Goal: Task Accomplishment & Management: Manage account settings

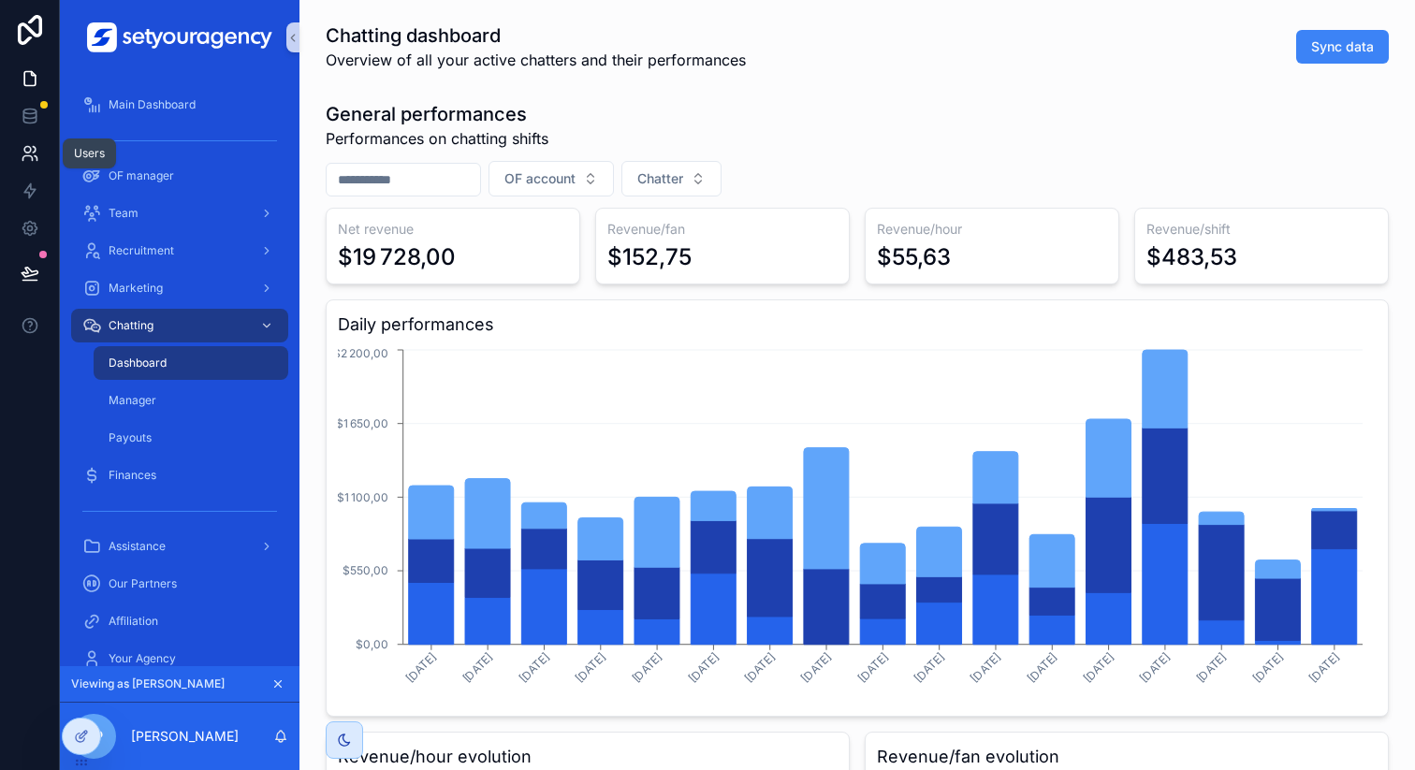
click at [30, 158] on icon at bounding box center [30, 153] width 19 height 19
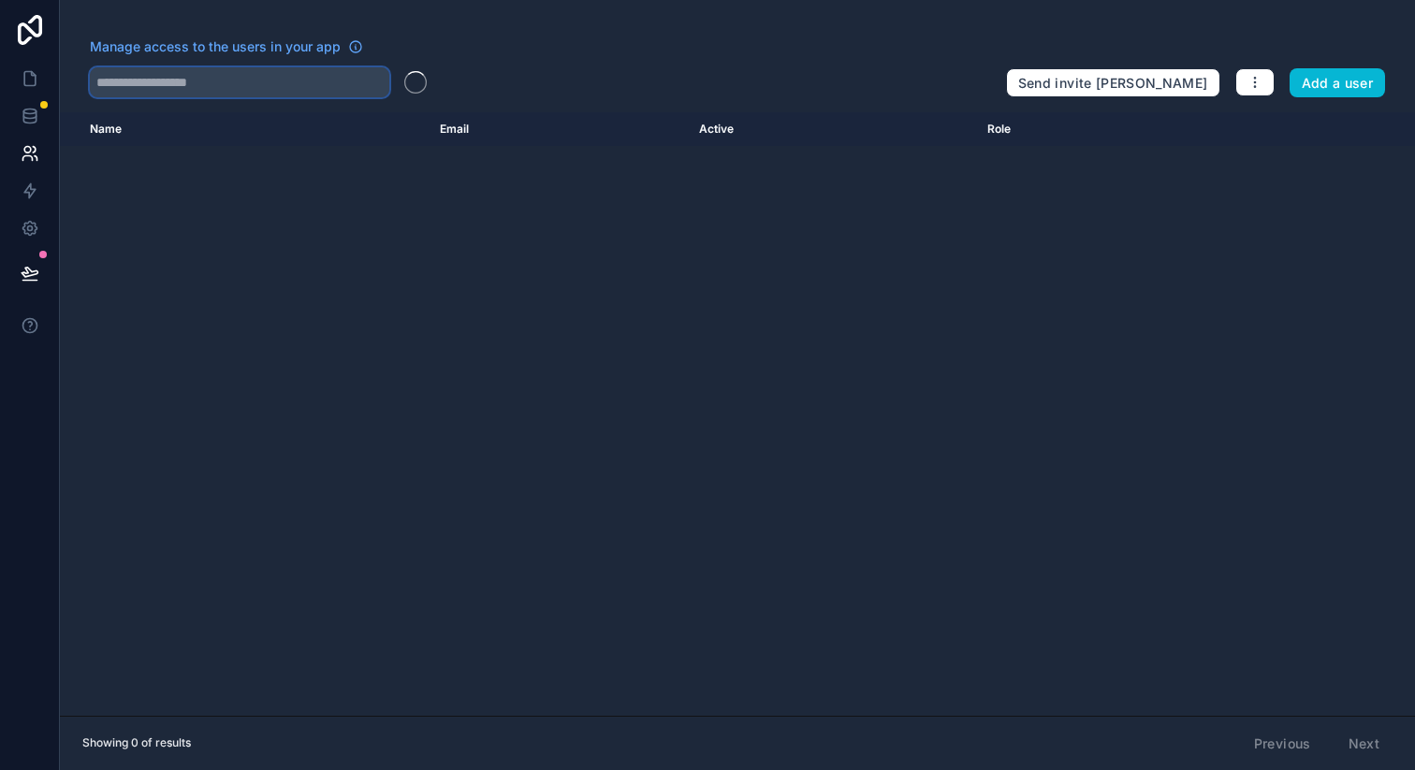
click at [347, 67] on input "text" at bounding box center [239, 82] width 299 height 30
type input "****"
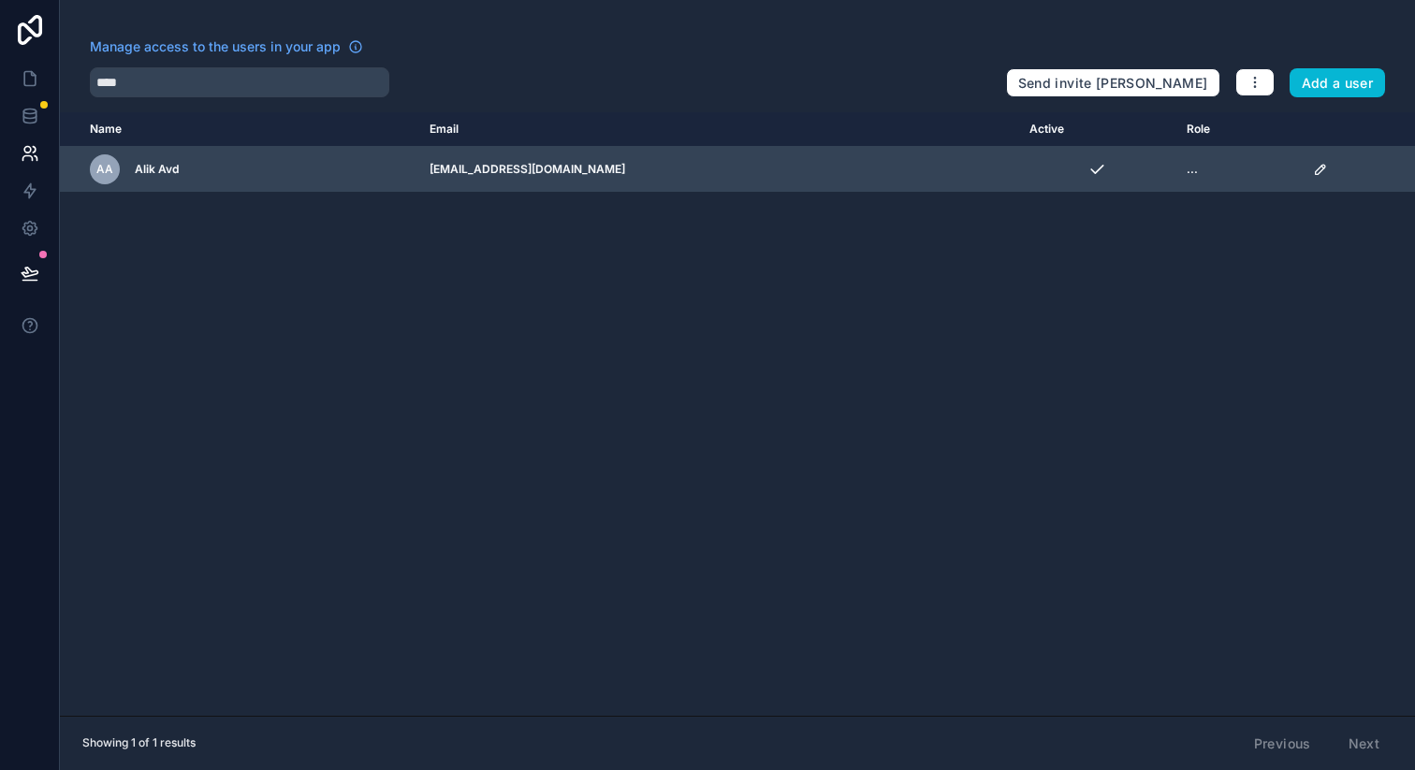
click at [1316, 169] on icon "scrollable content" at bounding box center [1320, 169] width 9 height 9
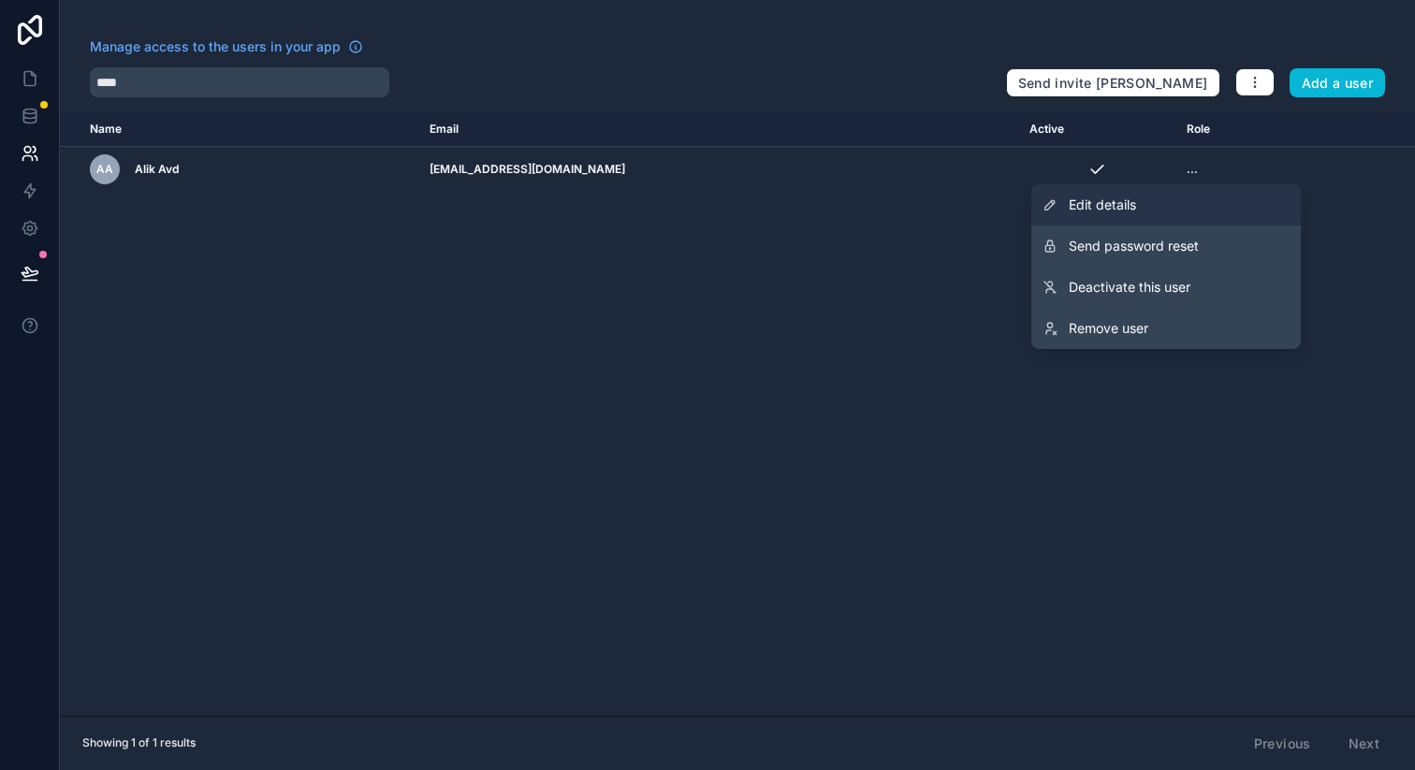
click at [1160, 208] on link "Edit details" at bounding box center [1166, 204] width 270 height 41
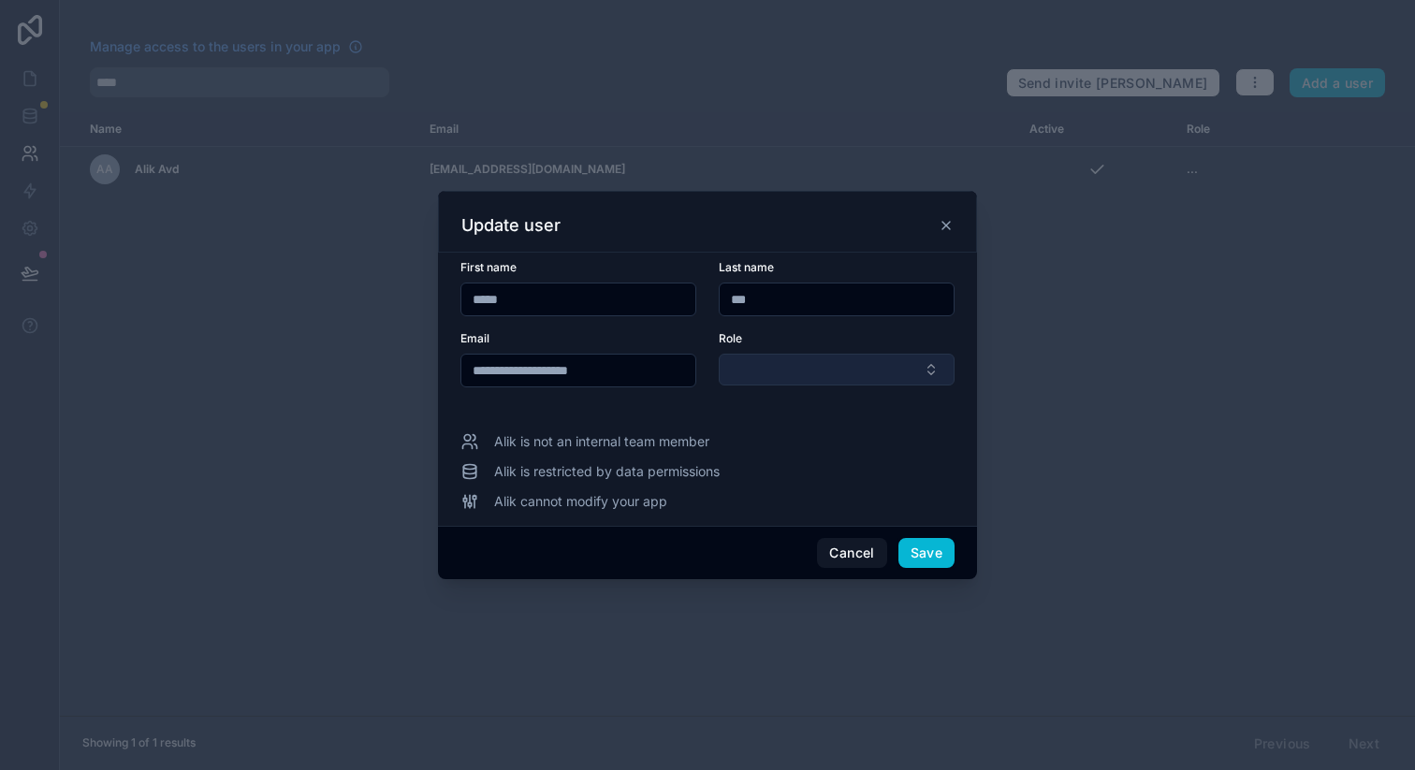
click at [755, 383] on button "Select Button" at bounding box center [837, 370] width 236 height 32
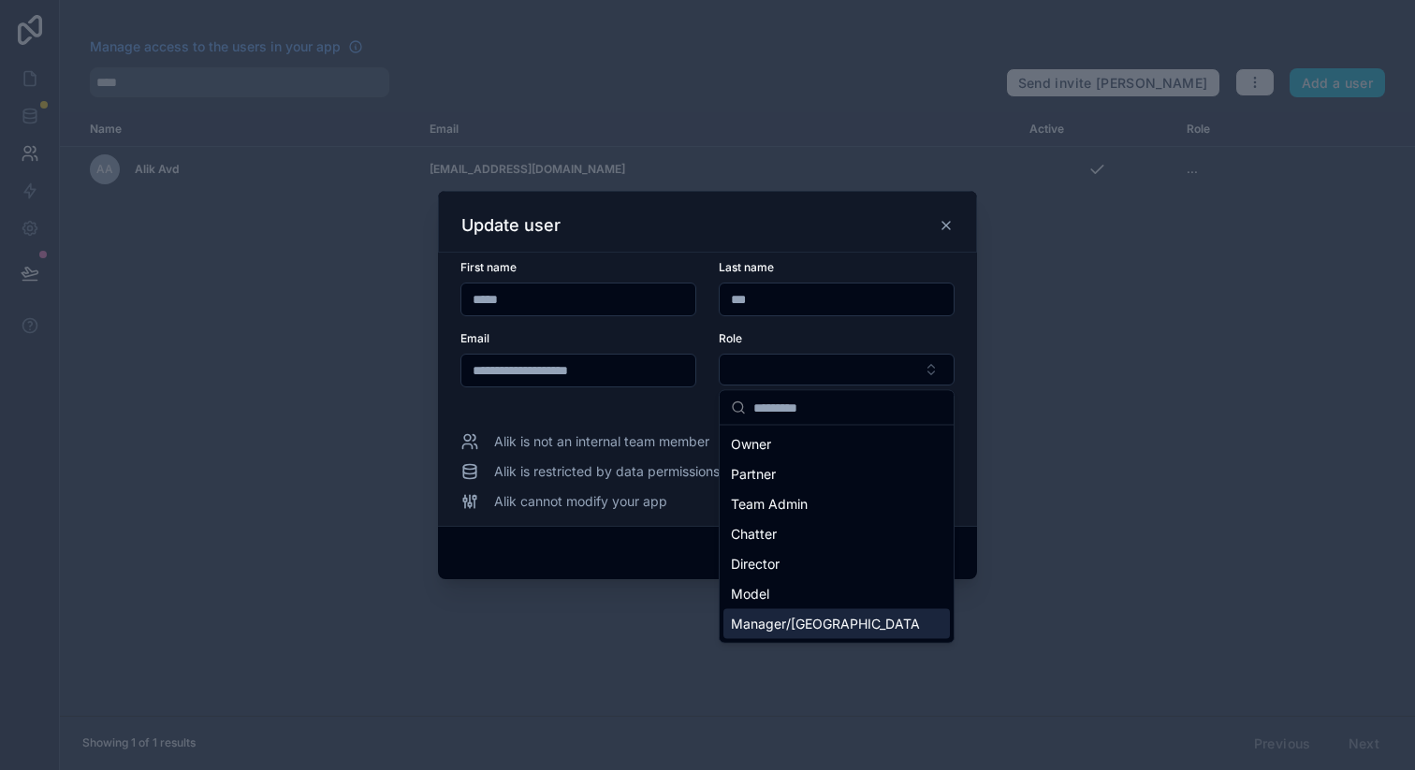
click at [763, 625] on span "Manager/[GEOGRAPHIC_DATA]" at bounding box center [825, 624] width 189 height 19
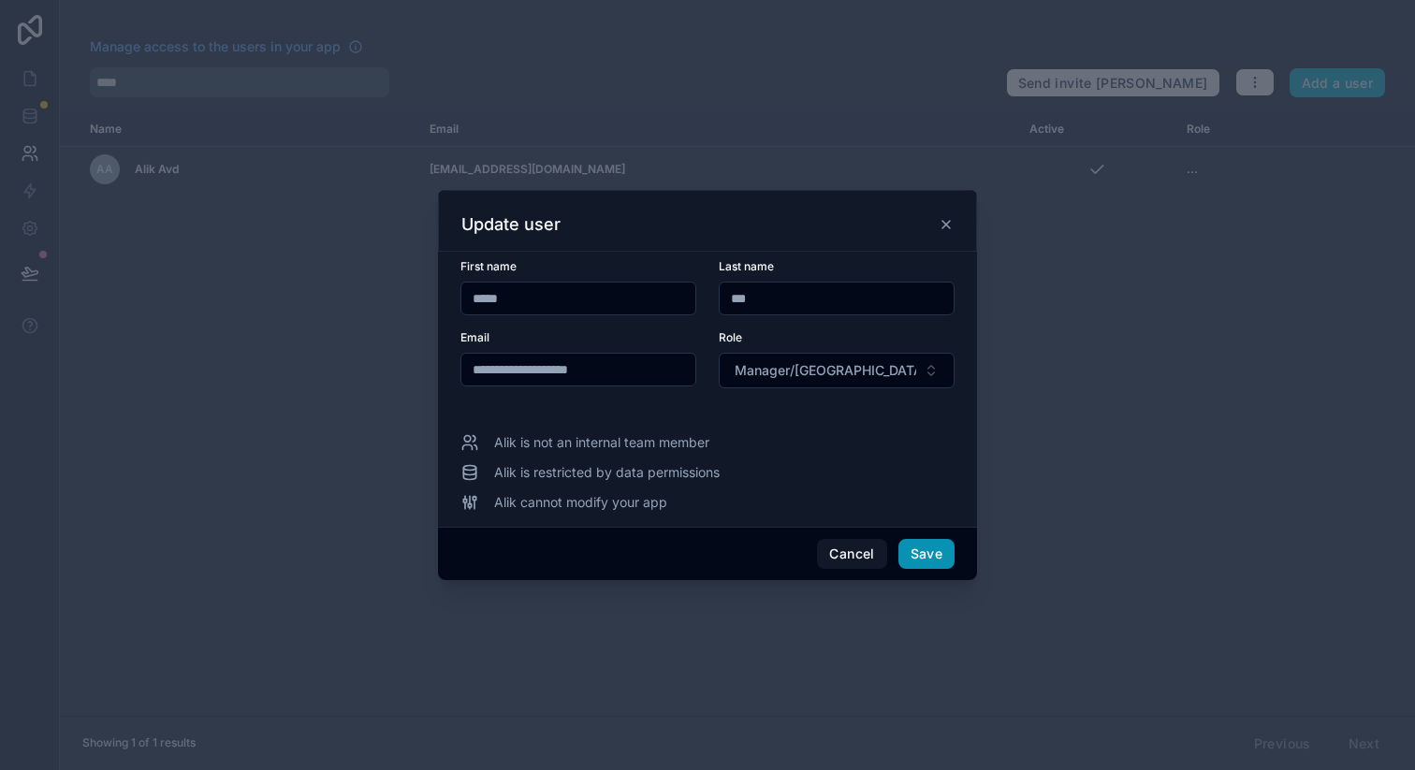
click at [929, 547] on button "Save" at bounding box center [926, 554] width 56 height 30
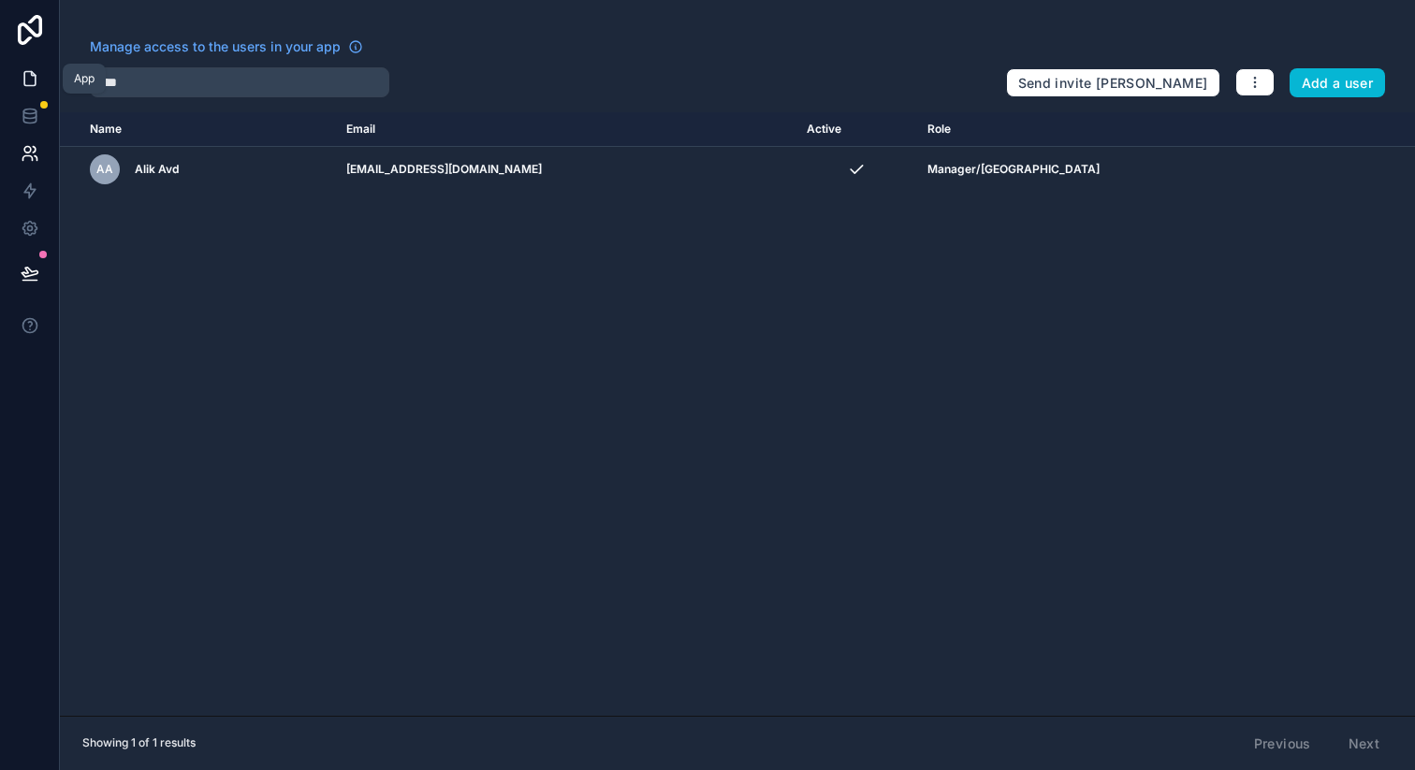
click at [42, 79] on link at bounding box center [29, 78] width 59 height 37
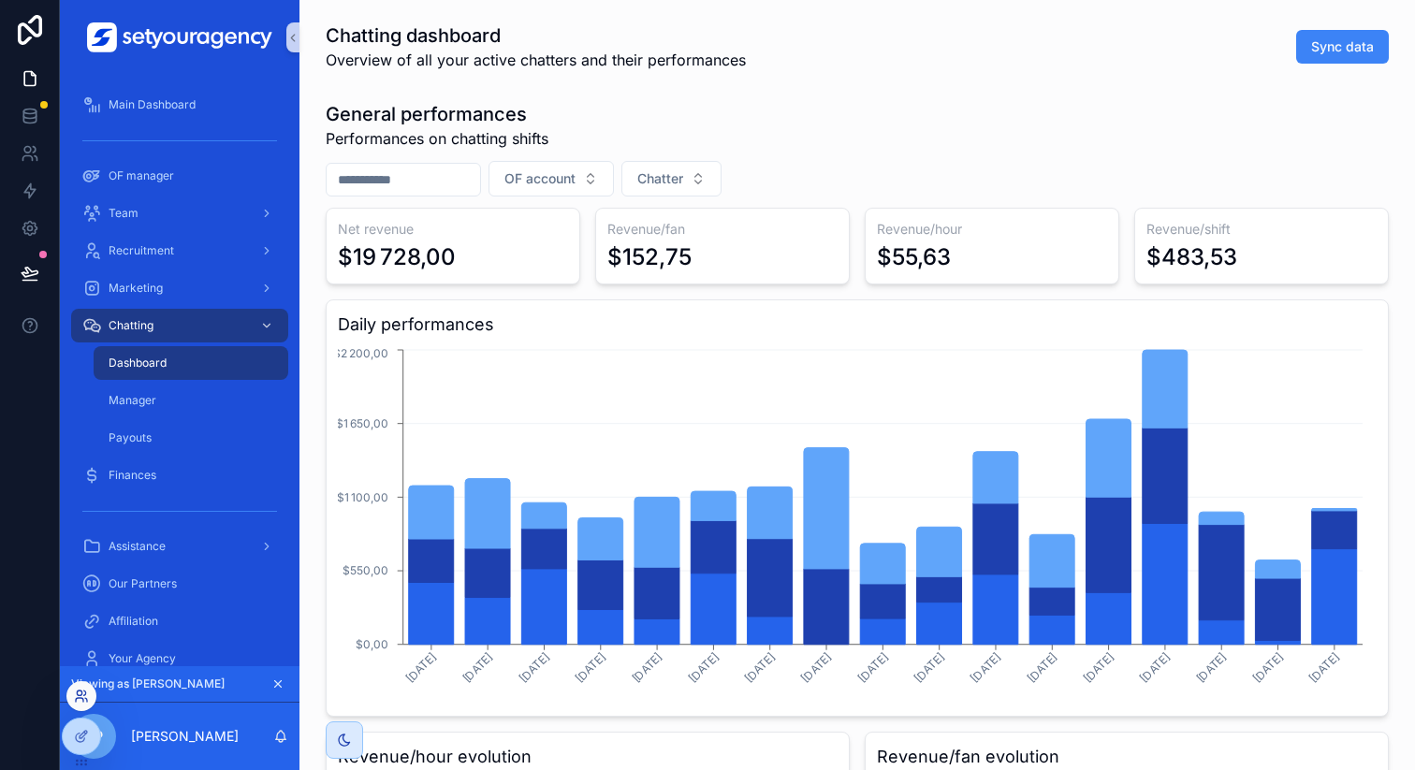
click at [81, 700] on icon at bounding box center [81, 696] width 15 height 15
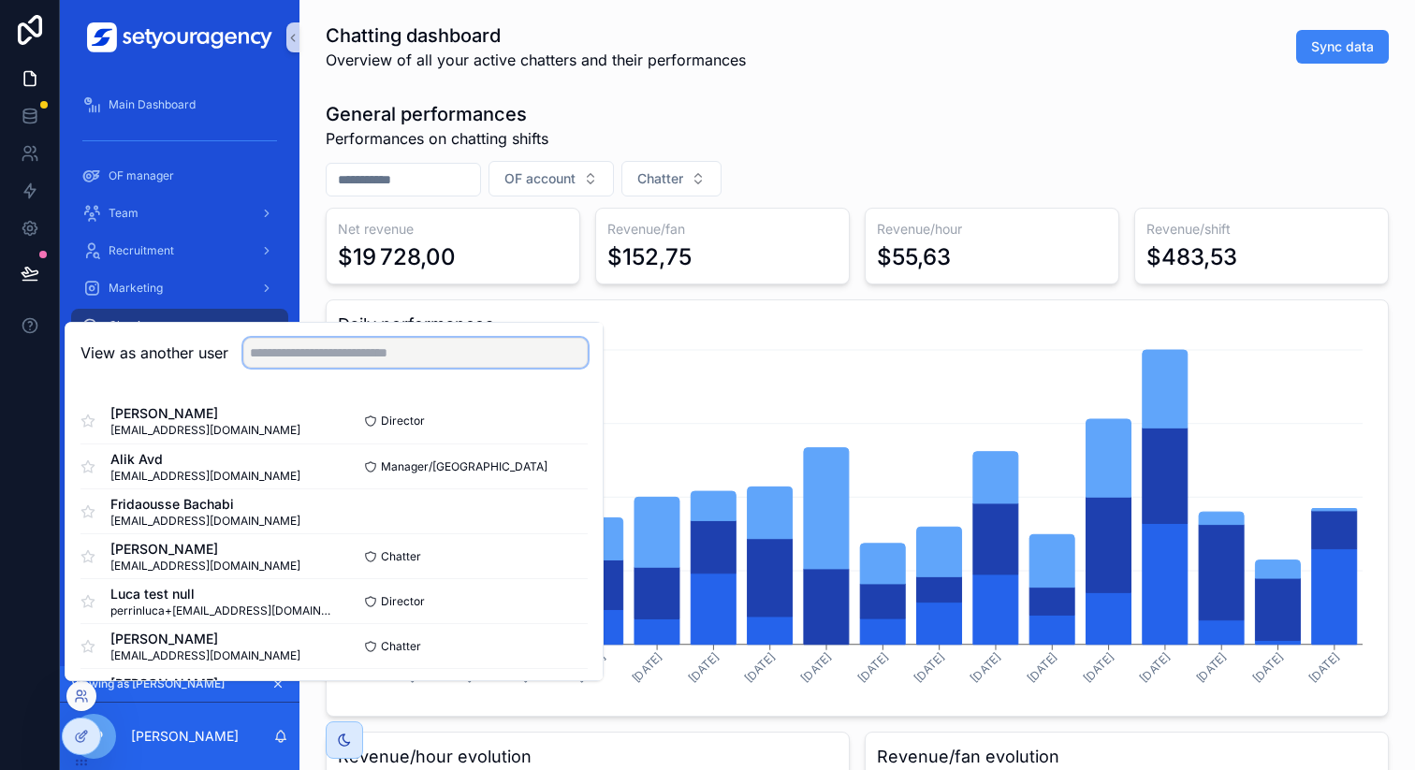
click at [405, 358] on input "text" at bounding box center [415, 353] width 344 height 30
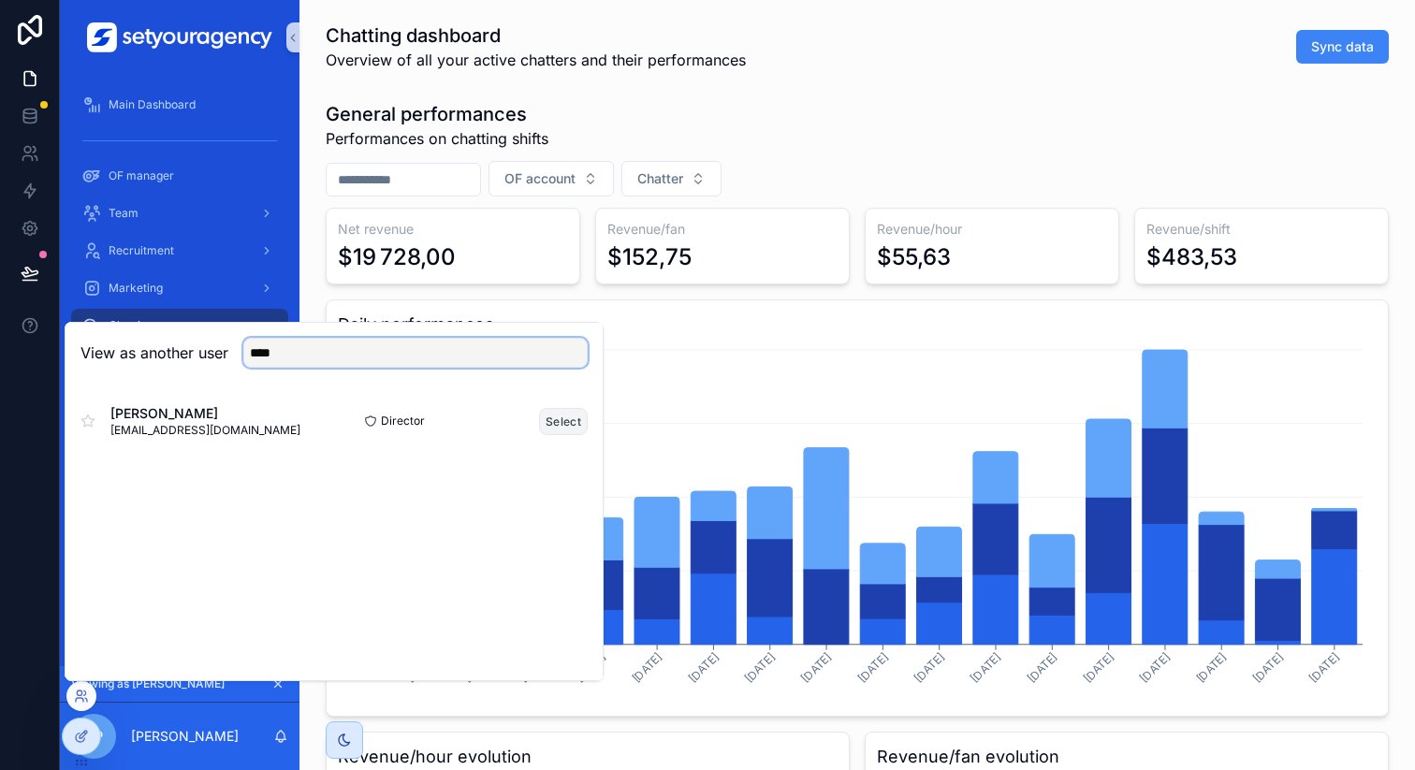
type input "****"
click at [556, 418] on button "Select" at bounding box center [563, 421] width 49 height 27
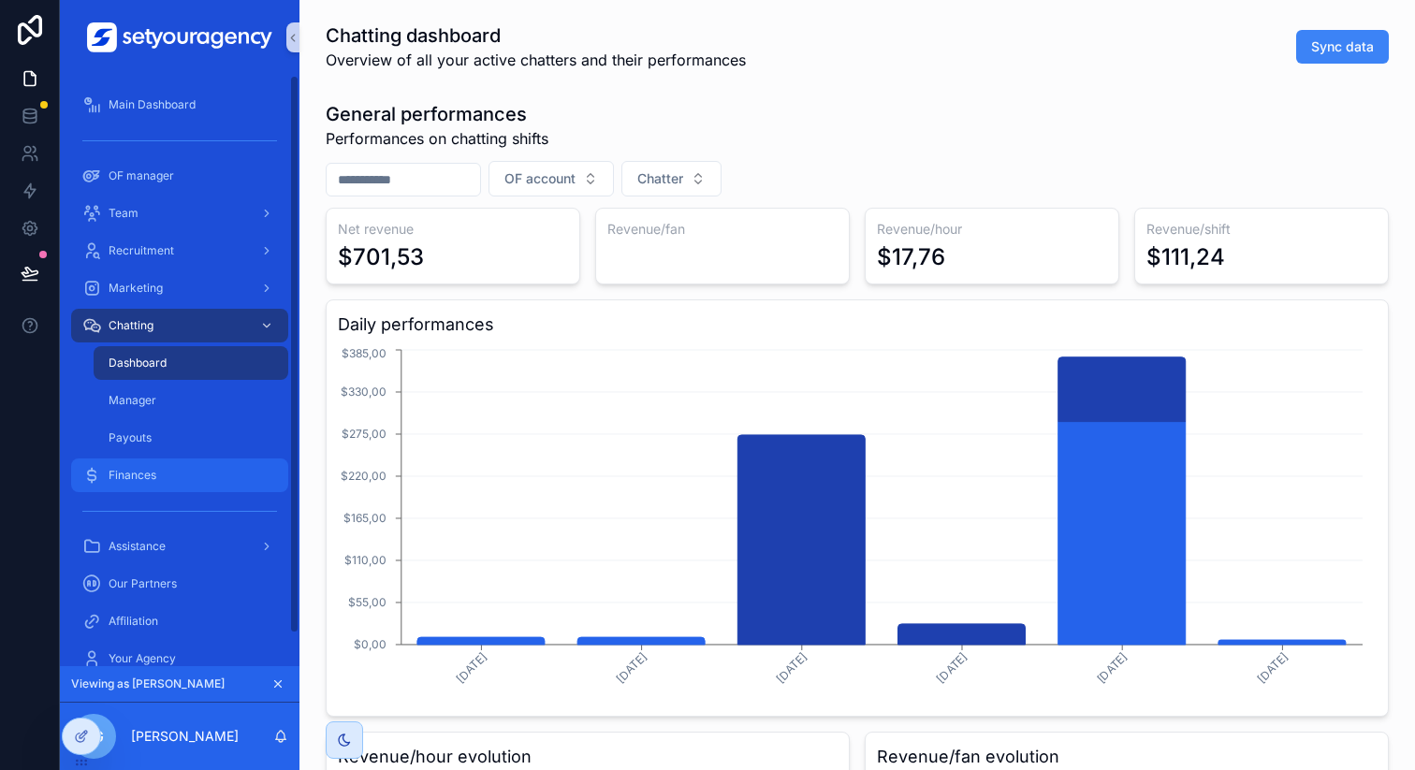
click at [186, 468] on div "Finances" at bounding box center [179, 475] width 195 height 30
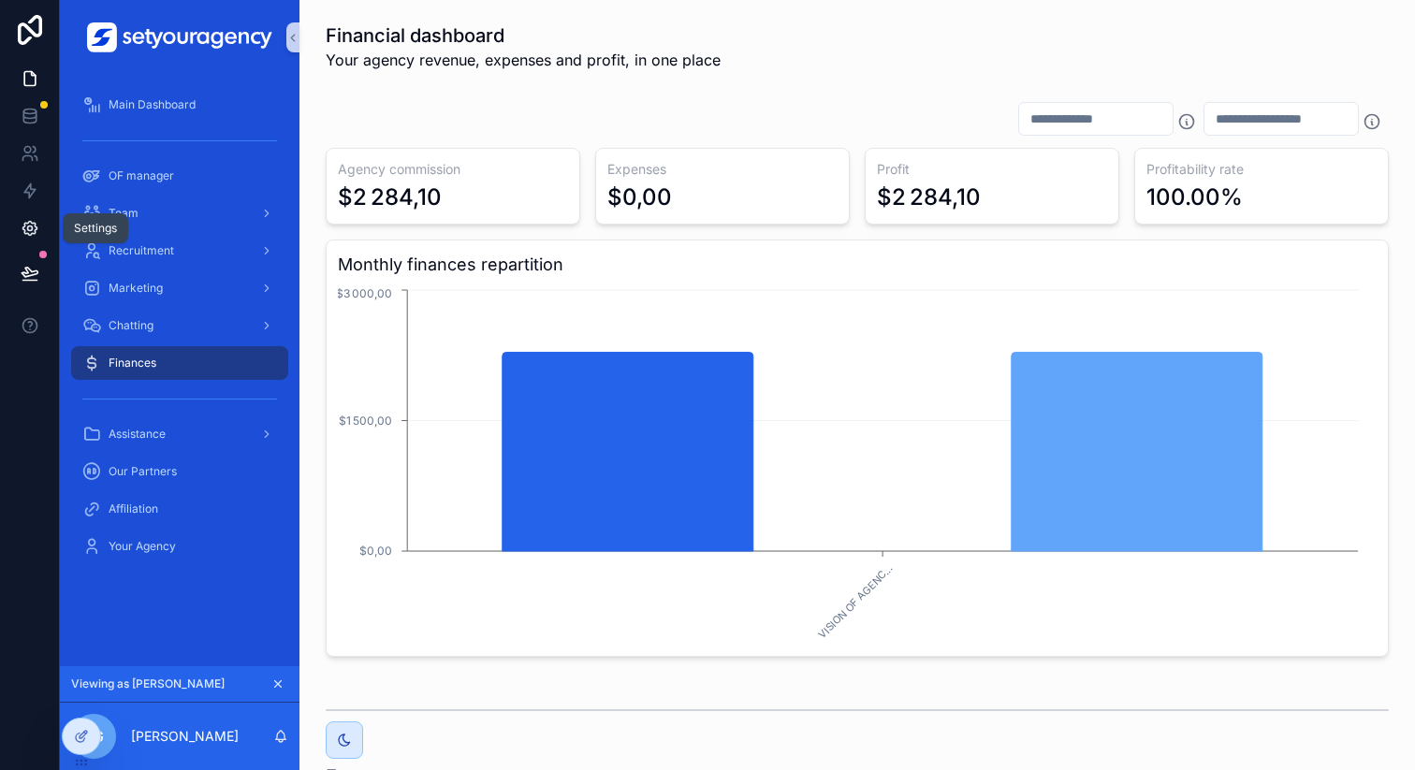
click at [31, 215] on link at bounding box center [29, 228] width 59 height 37
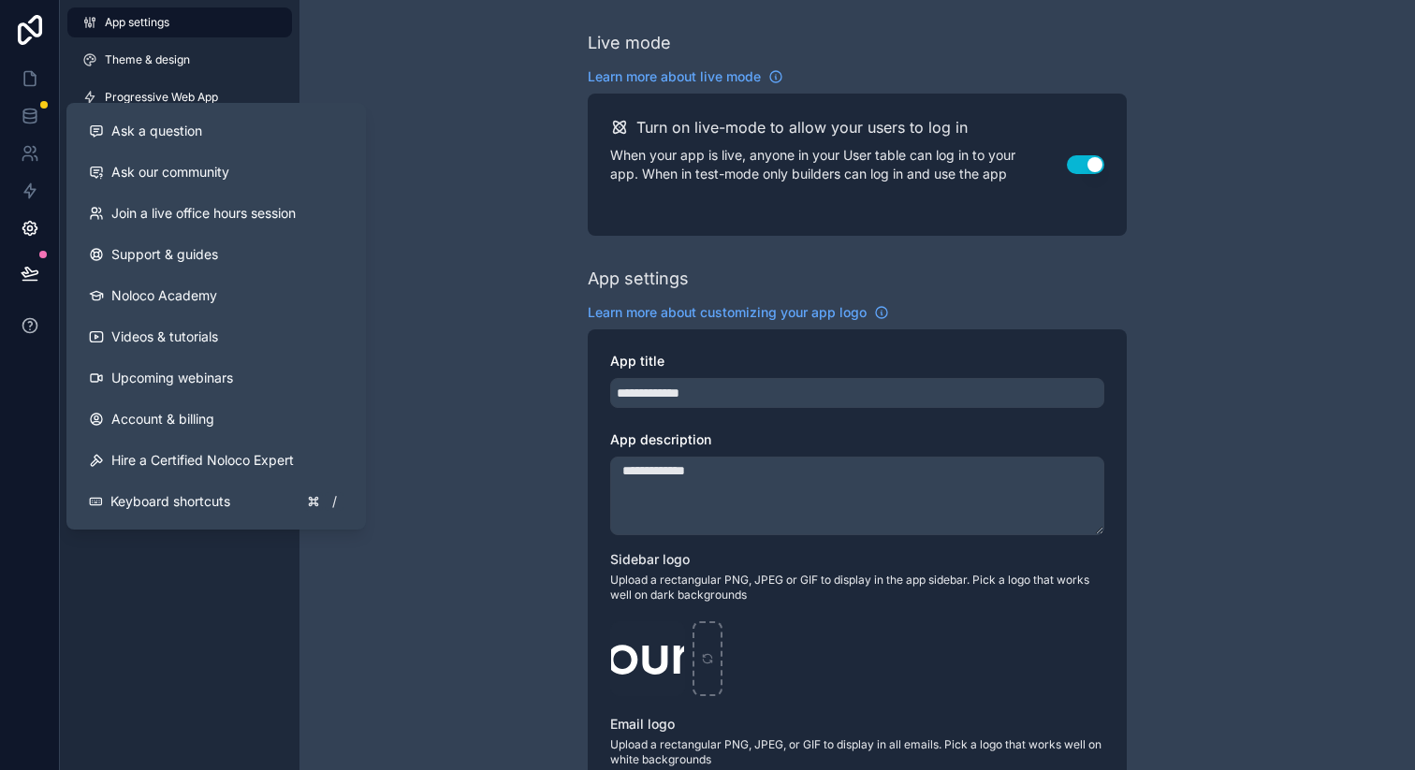
click at [25, 341] on button at bounding box center [29, 325] width 59 height 52
click at [166, 135] on span "Ask a question" at bounding box center [156, 131] width 91 height 19
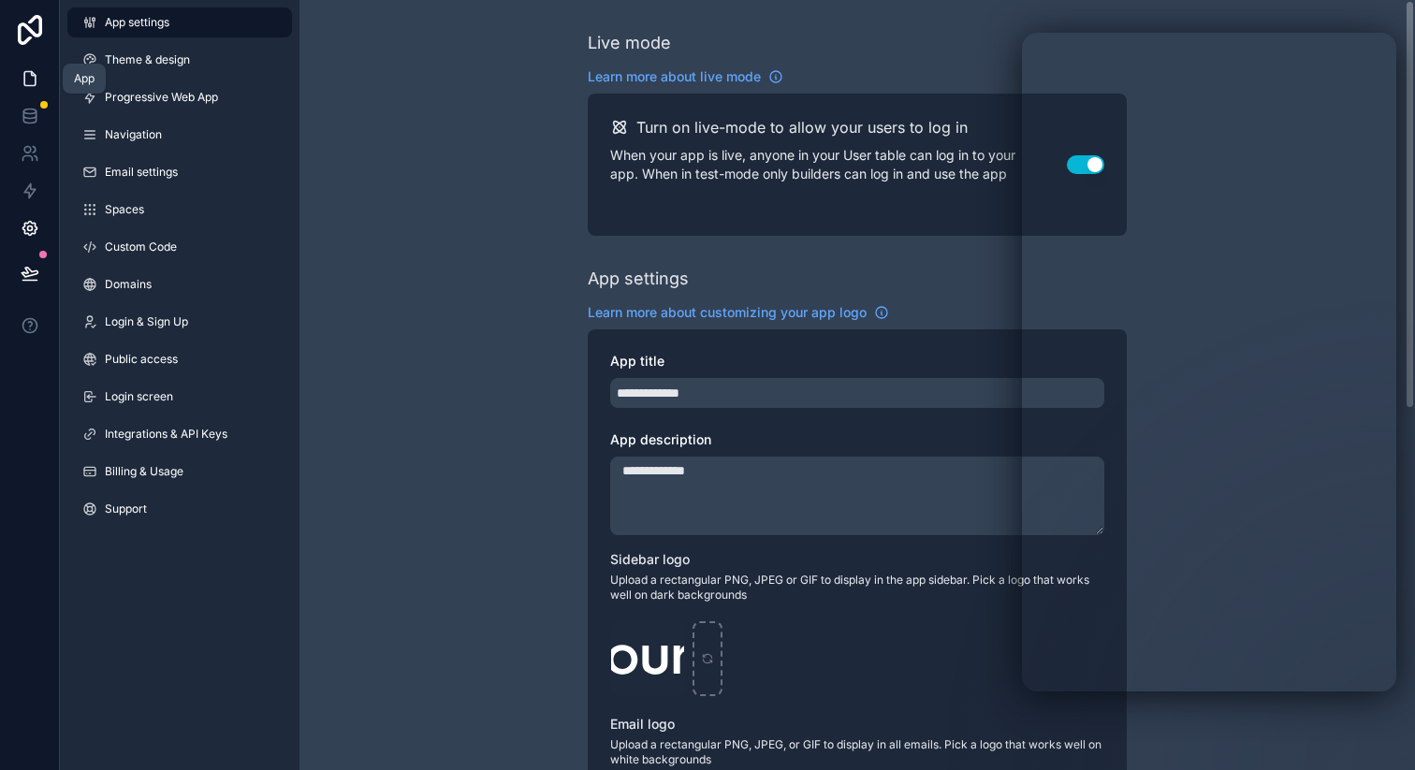
click at [30, 85] on icon at bounding box center [29, 79] width 11 height 14
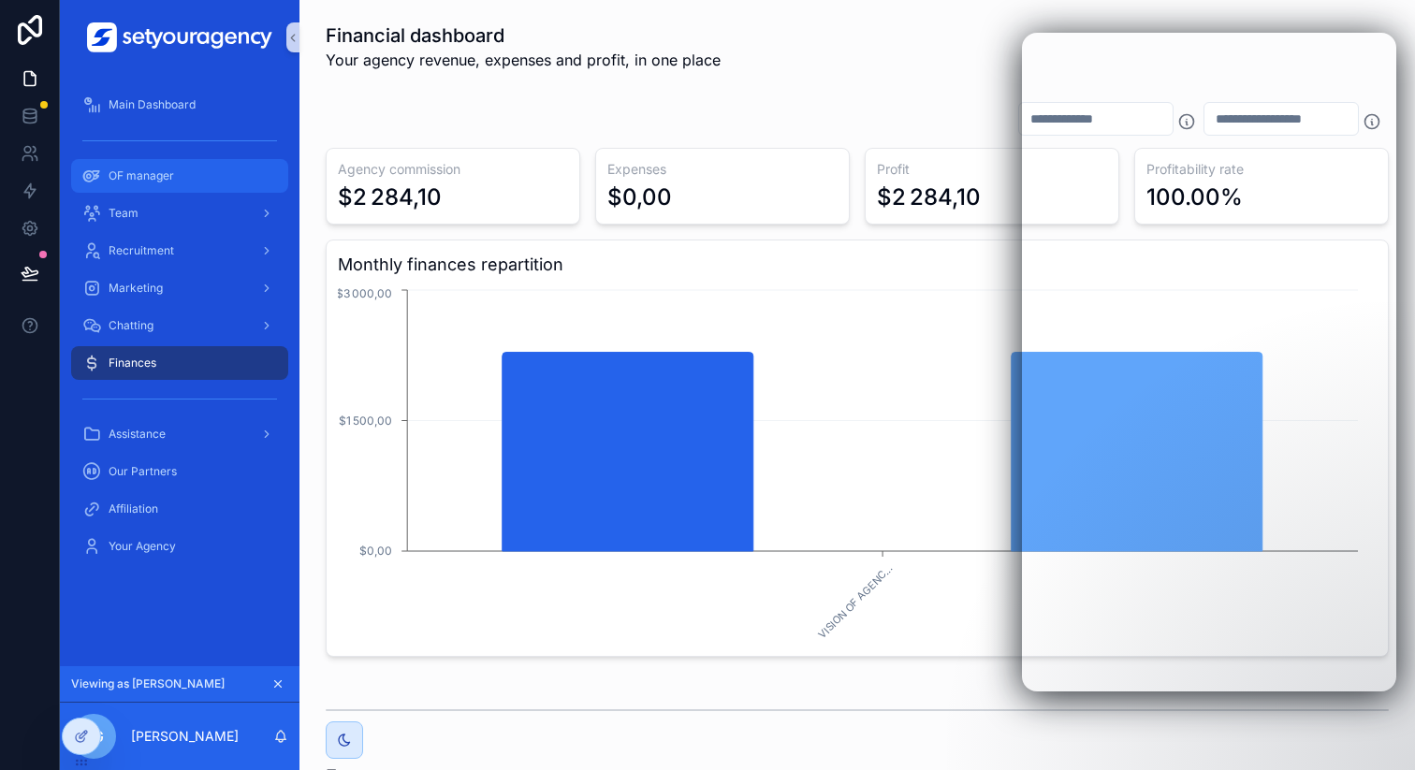
click at [114, 186] on div "OF manager" at bounding box center [179, 176] width 195 height 30
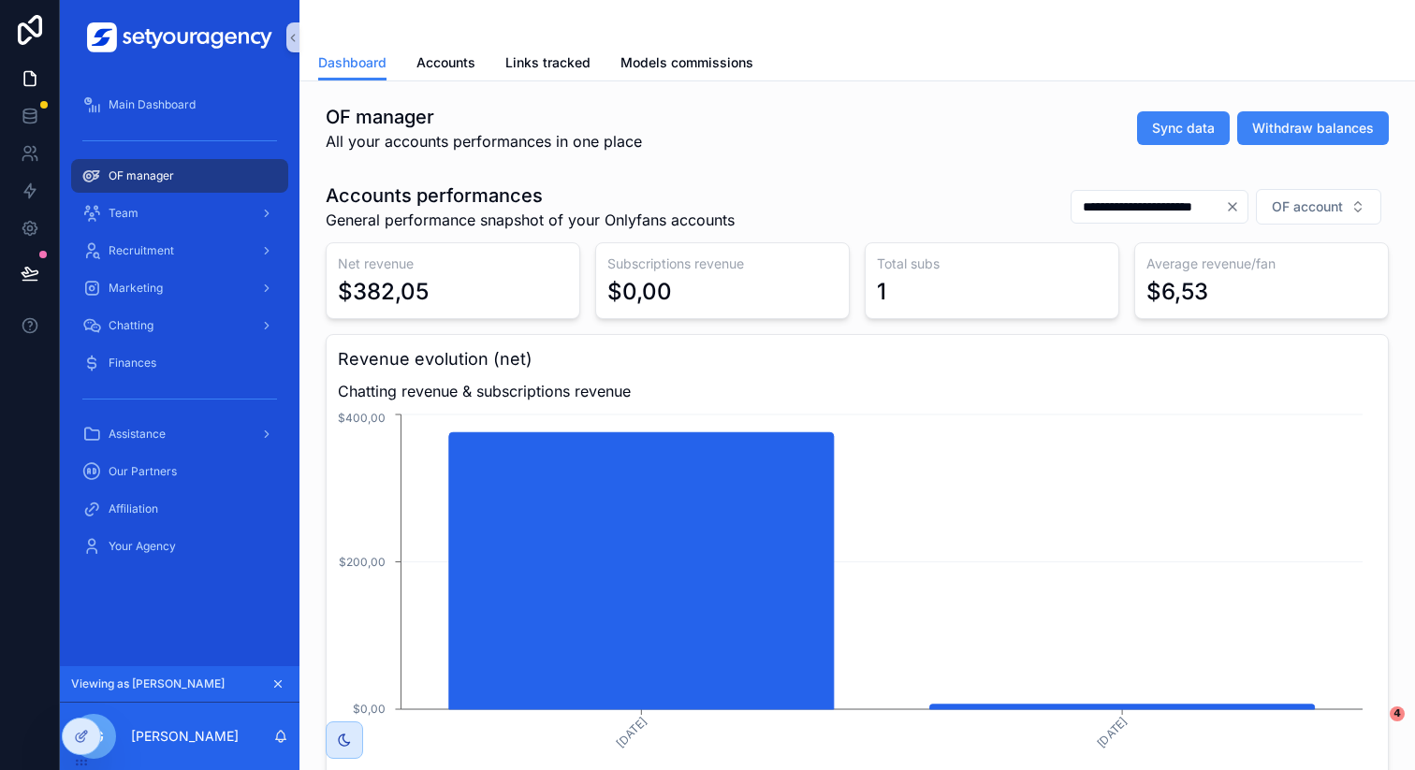
click at [280, 683] on icon "scrollable content" at bounding box center [277, 684] width 13 height 13
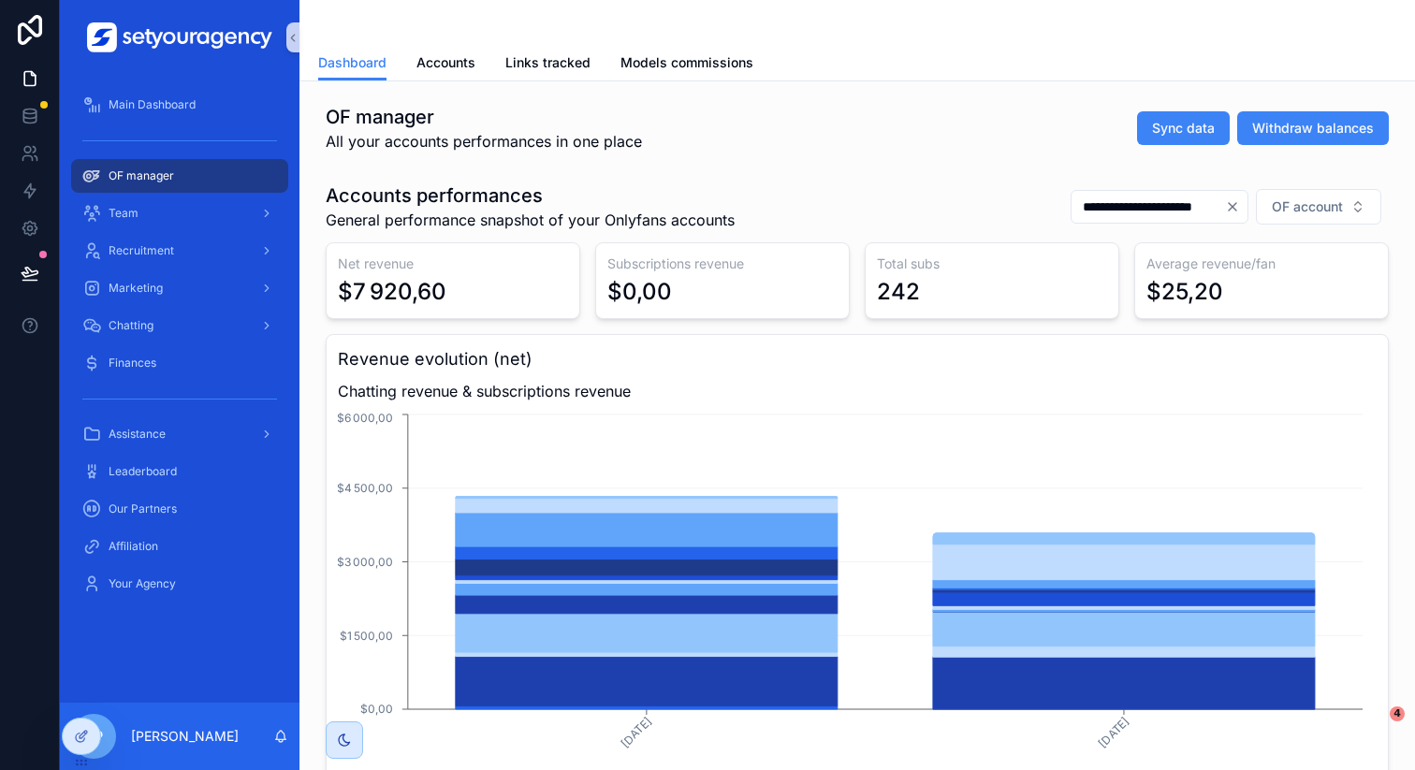
scroll to position [26, 0]
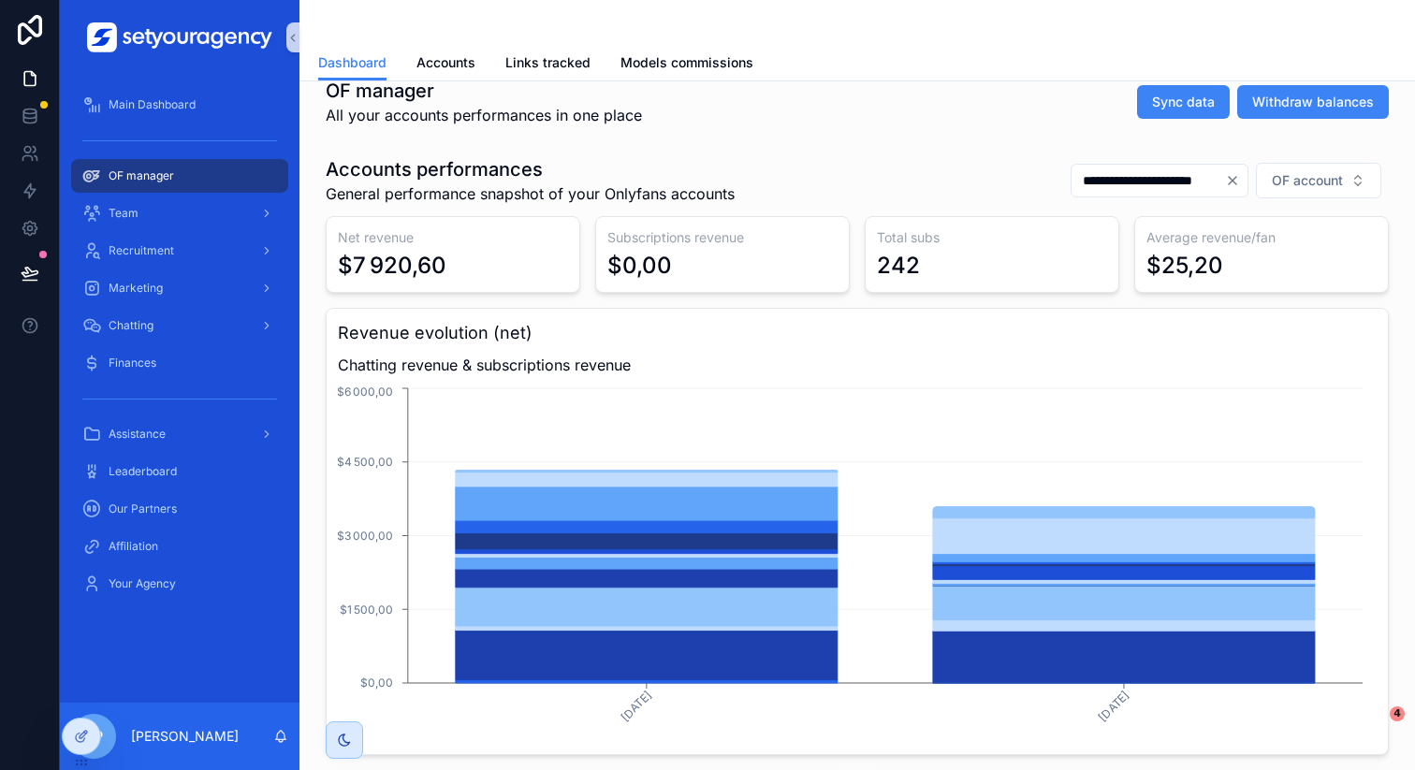
click at [1414, 180] on div "**********" at bounding box center [857, 385] width 1116 height 770
click at [1335, 179] on button "OF account" at bounding box center [1318, 181] width 125 height 36
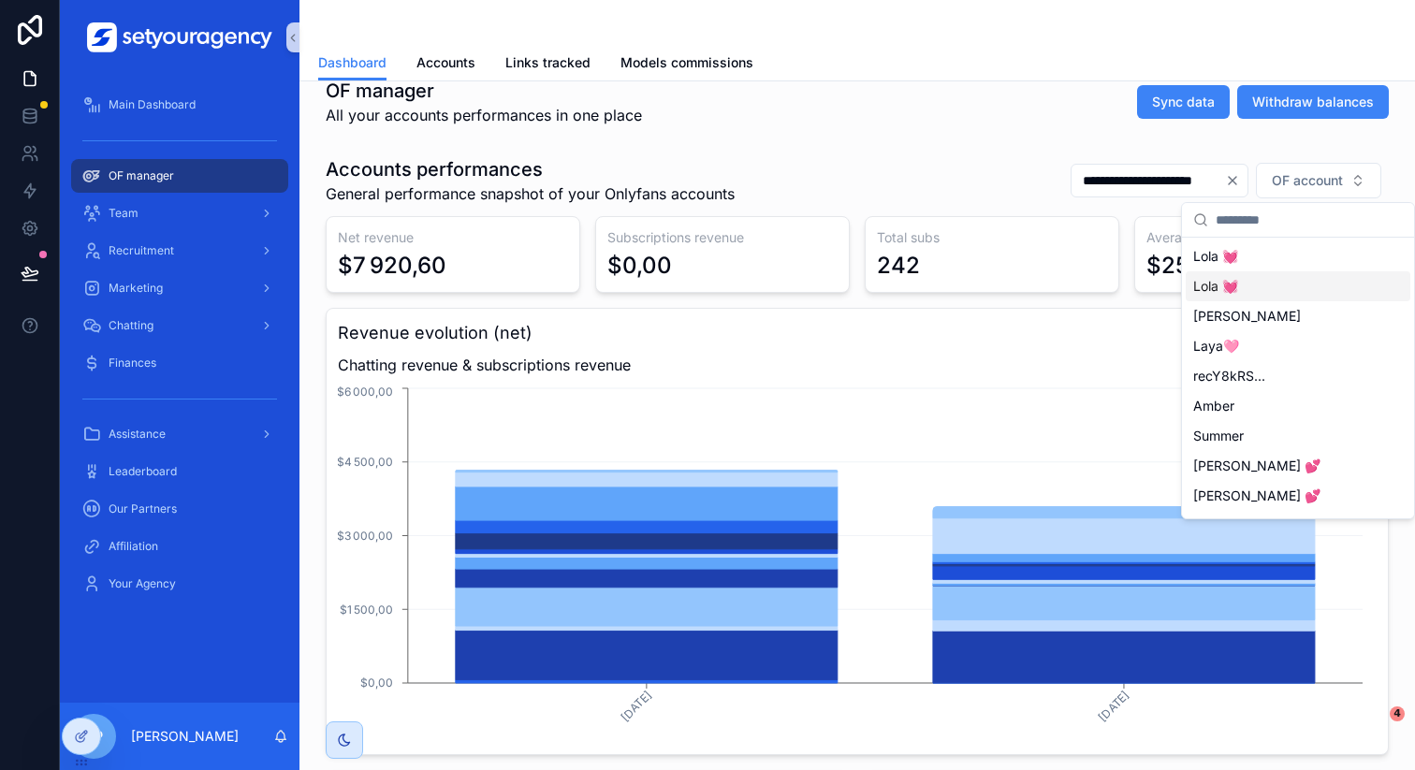
click at [1249, 278] on div "Lola 💓" at bounding box center [1298, 286] width 225 height 30
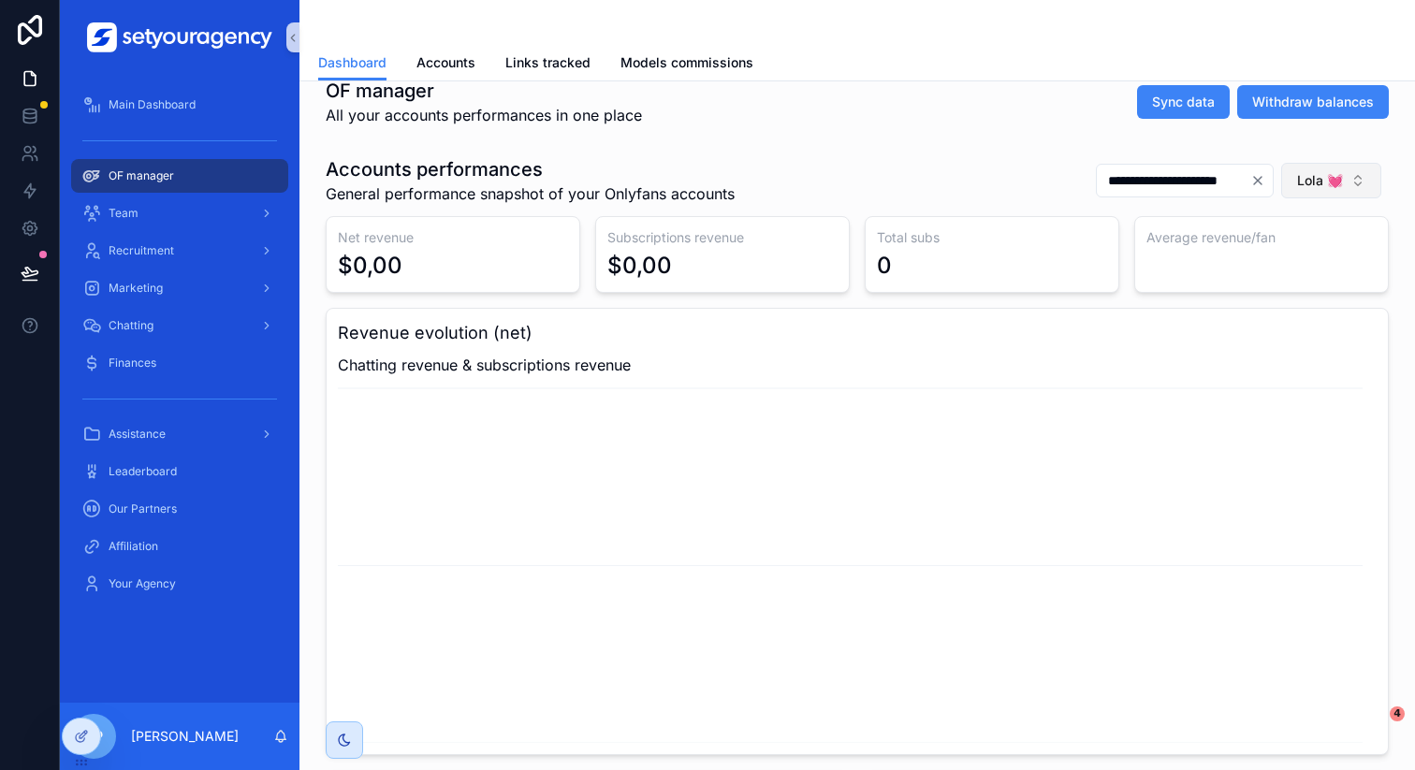
click at [1327, 184] on span "Lola 💓" at bounding box center [1320, 180] width 46 height 19
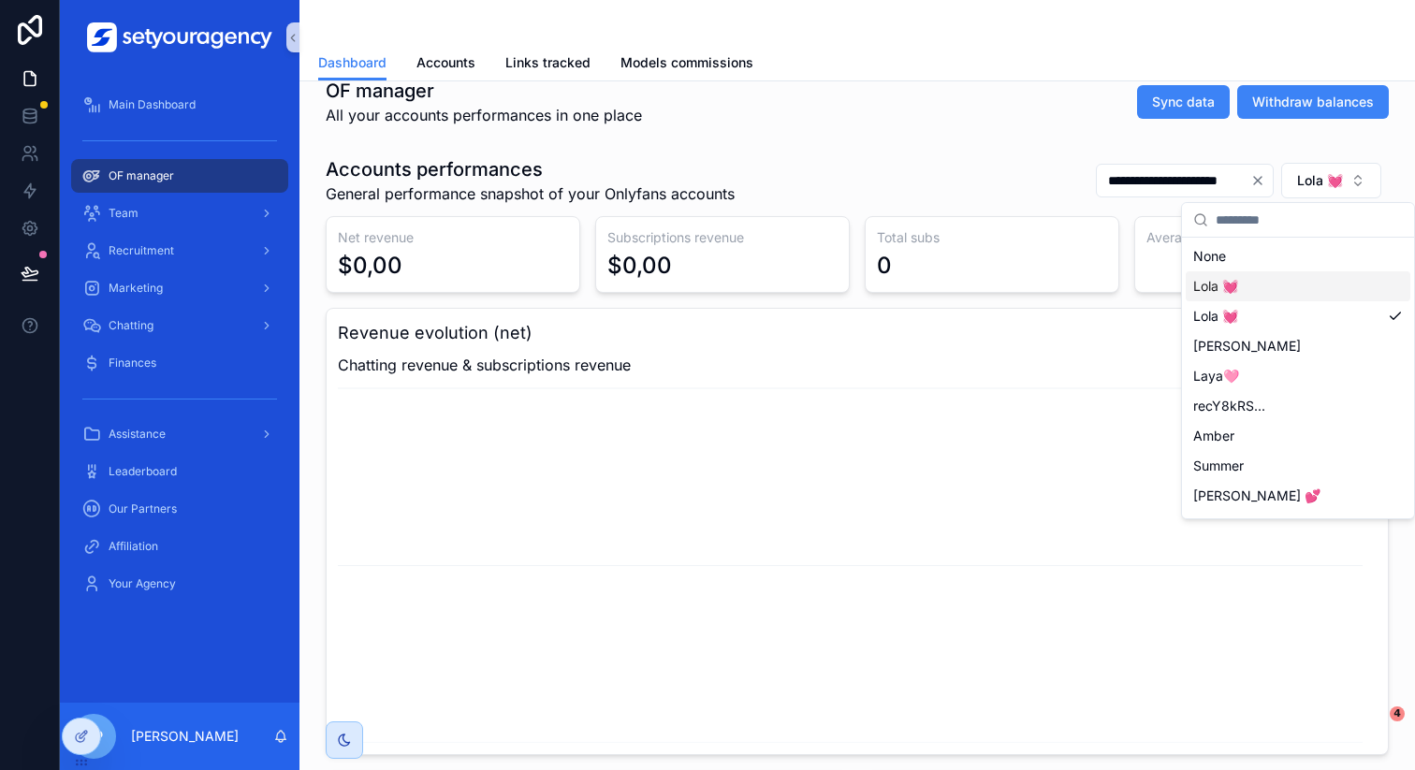
click at [1265, 289] on div "Lola 💓" at bounding box center [1298, 286] width 225 height 30
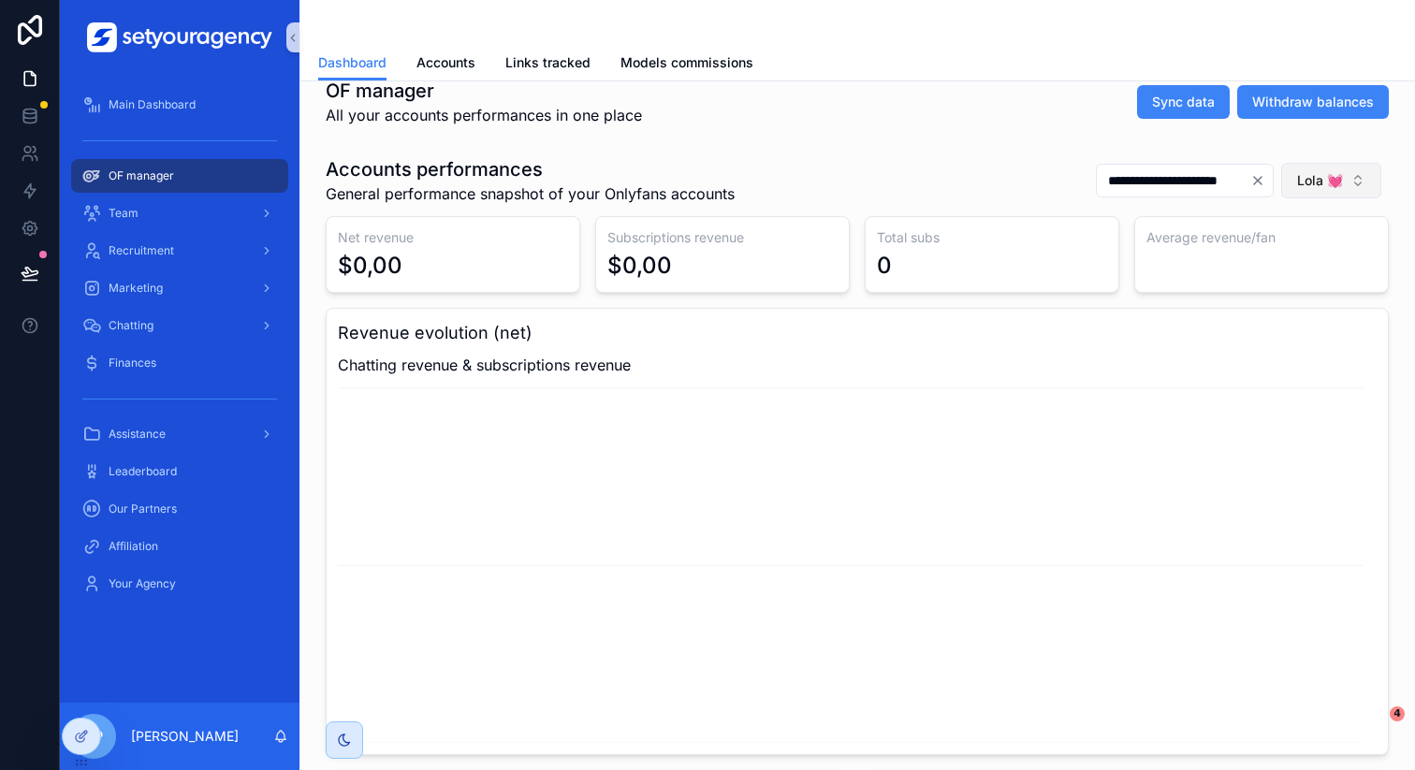
click at [1325, 186] on span "Lola 💓" at bounding box center [1320, 180] width 46 height 19
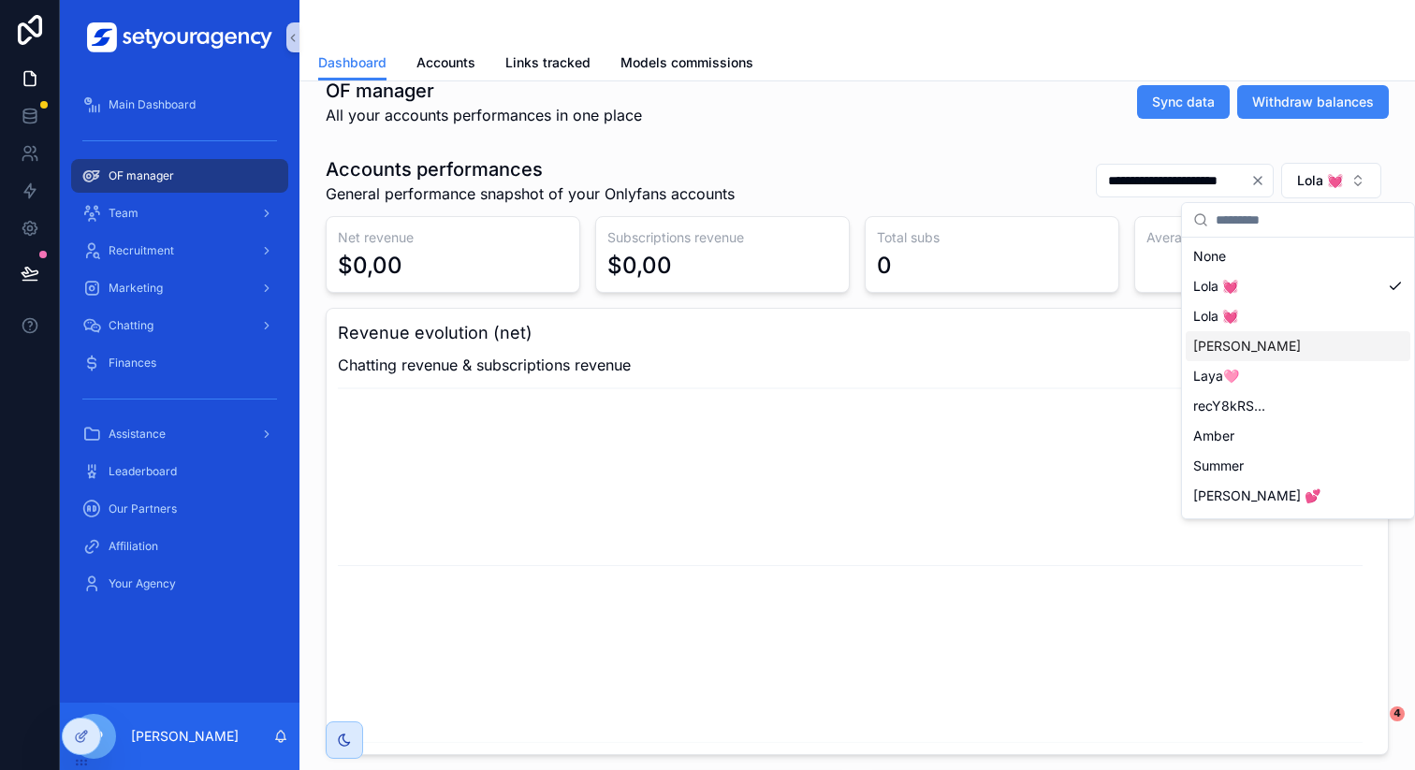
click at [1308, 349] on div "[PERSON_NAME]" at bounding box center [1298, 346] width 225 height 30
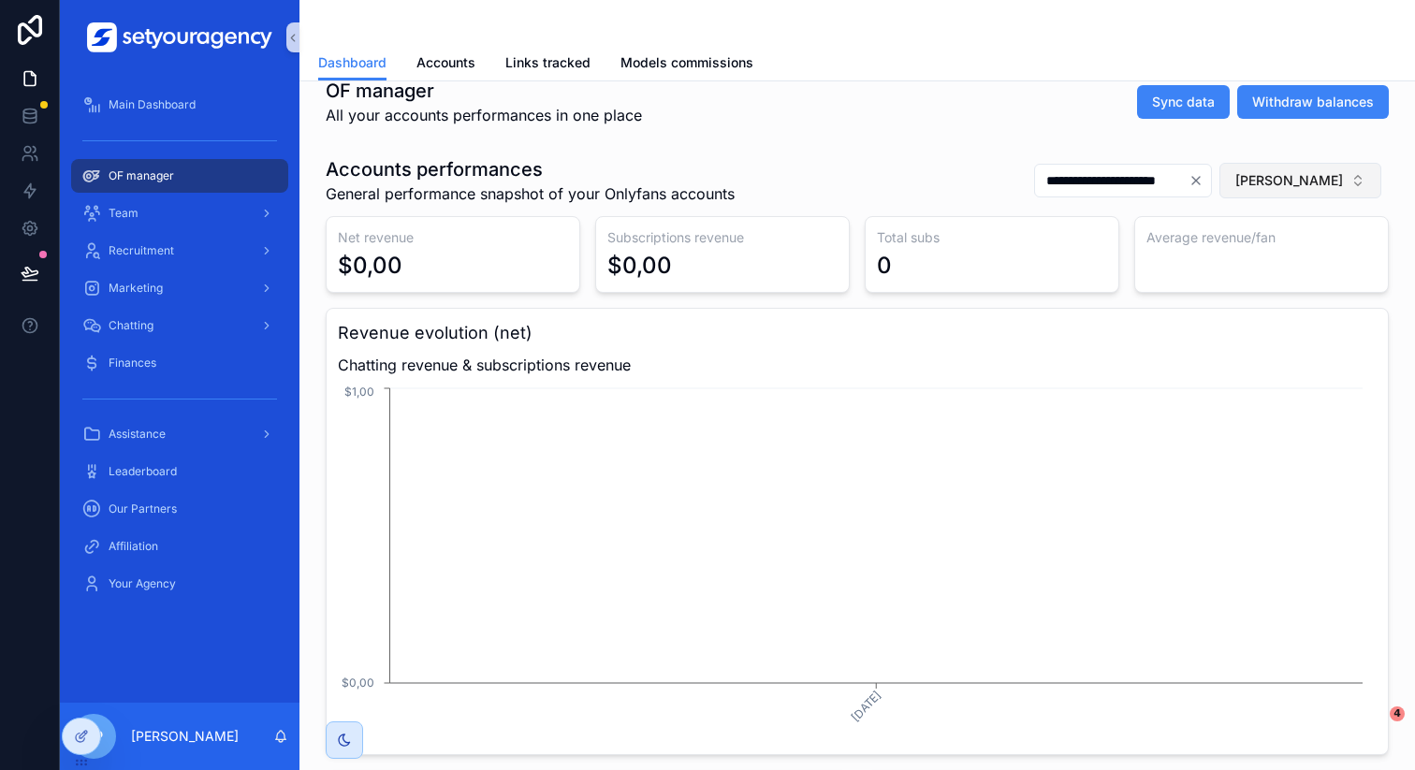
click at [1335, 187] on button "[PERSON_NAME]" at bounding box center [1300, 181] width 162 height 36
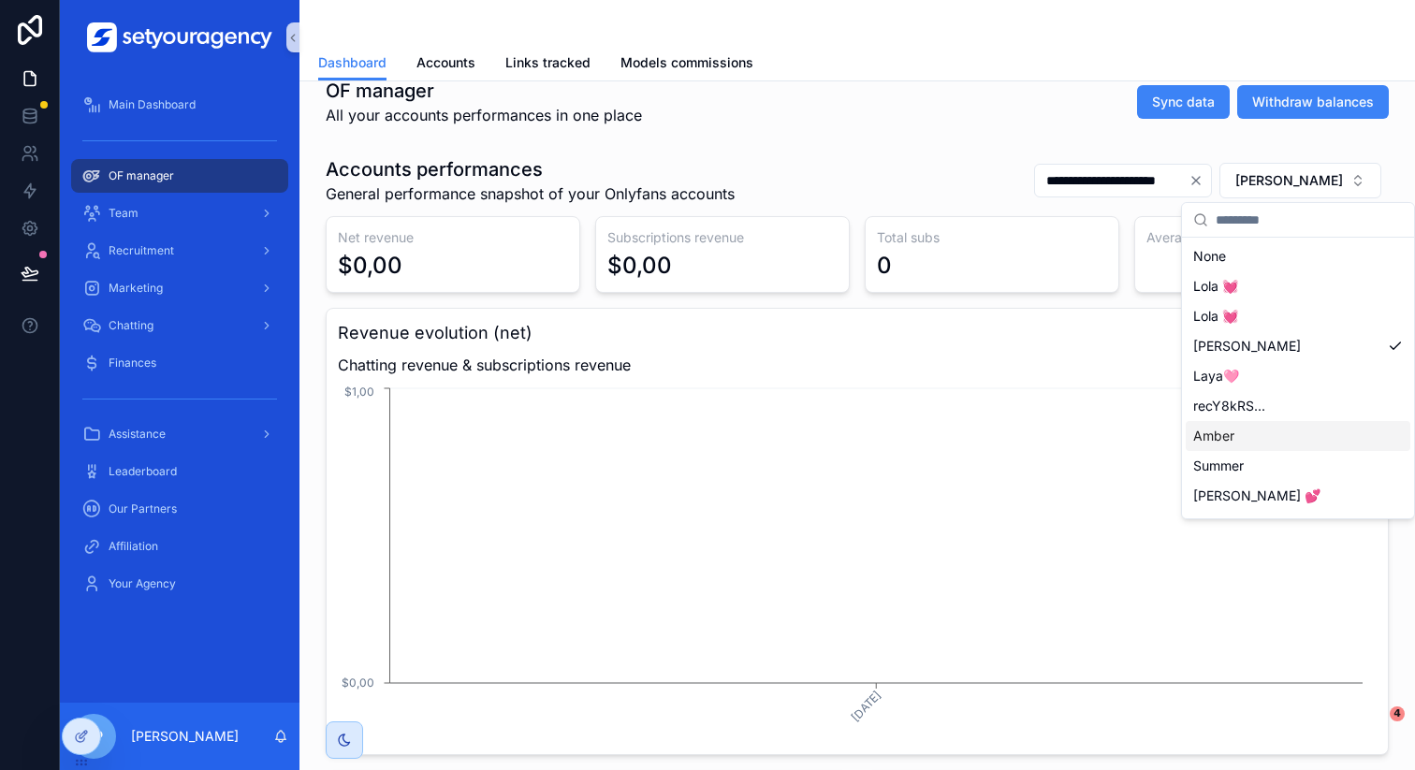
click at [1291, 438] on div "Amber" at bounding box center [1298, 436] width 225 height 30
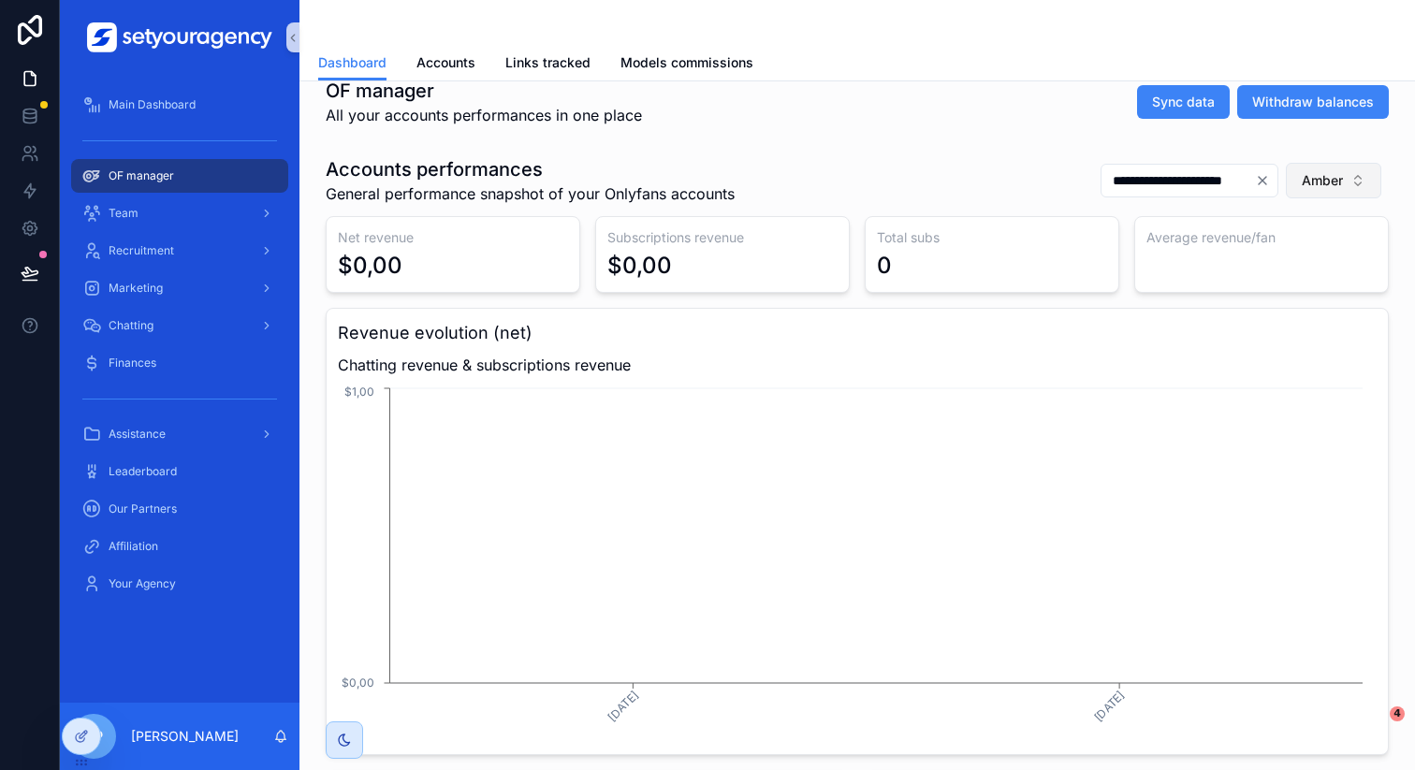
click at [1340, 170] on button "Amber" at bounding box center [1333, 181] width 95 height 36
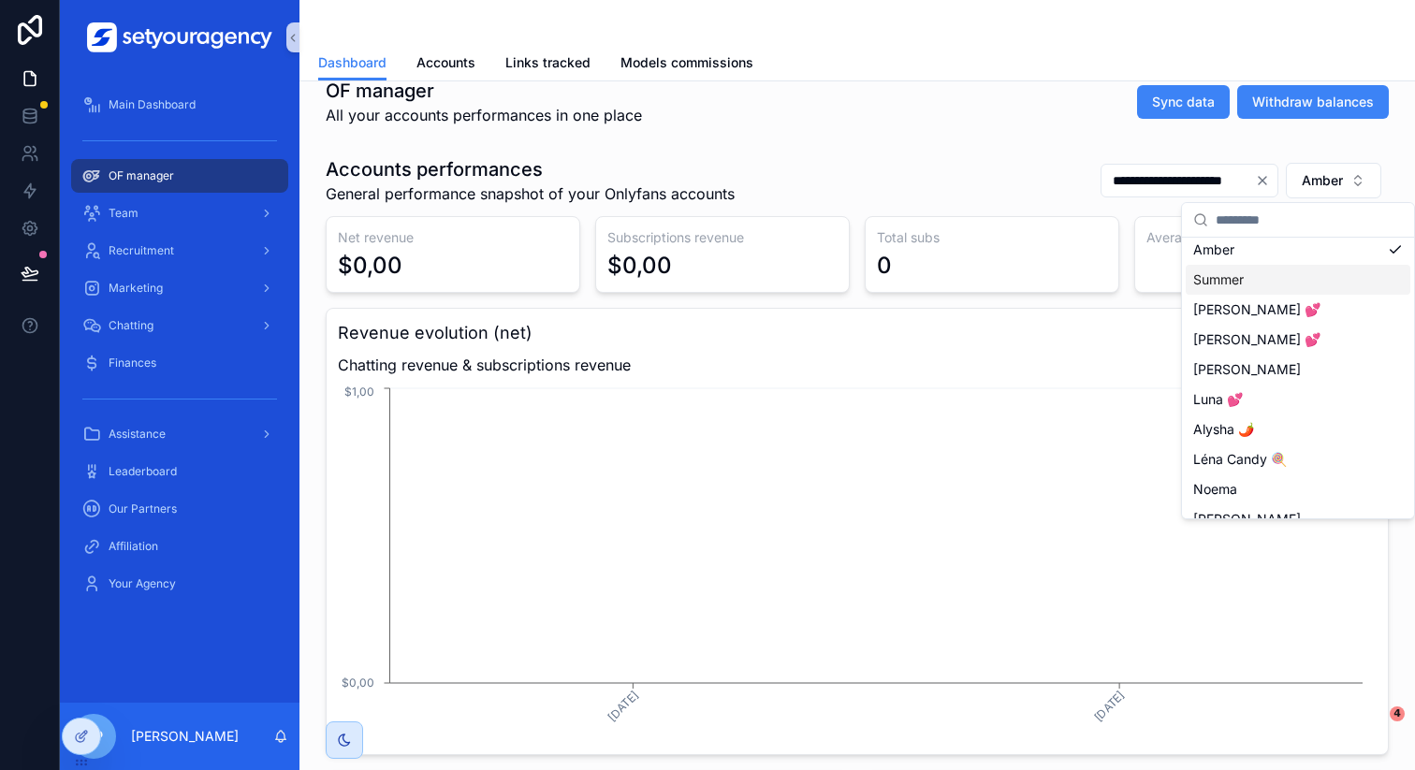
scroll to position [217, 0]
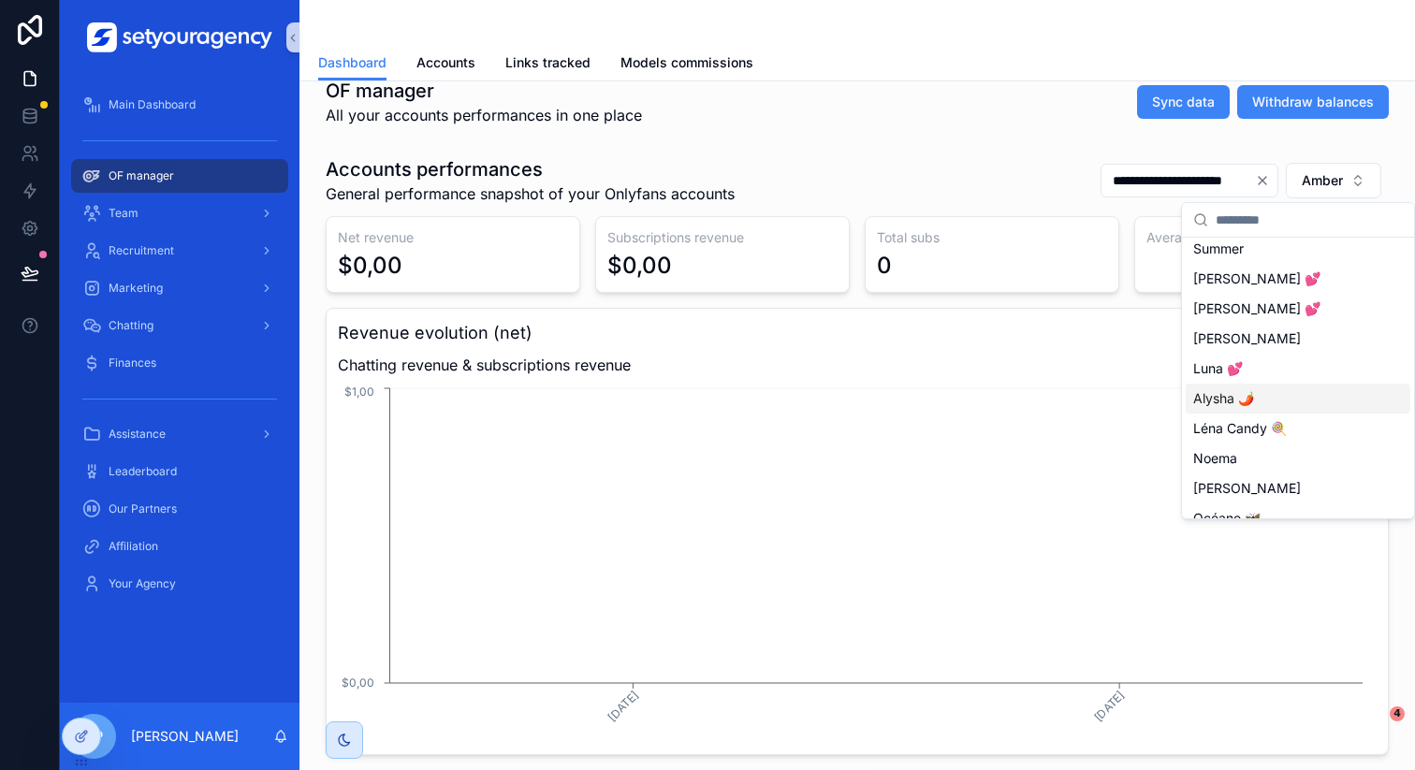
click at [1306, 394] on div "Alysha 🌶️" at bounding box center [1298, 399] width 225 height 30
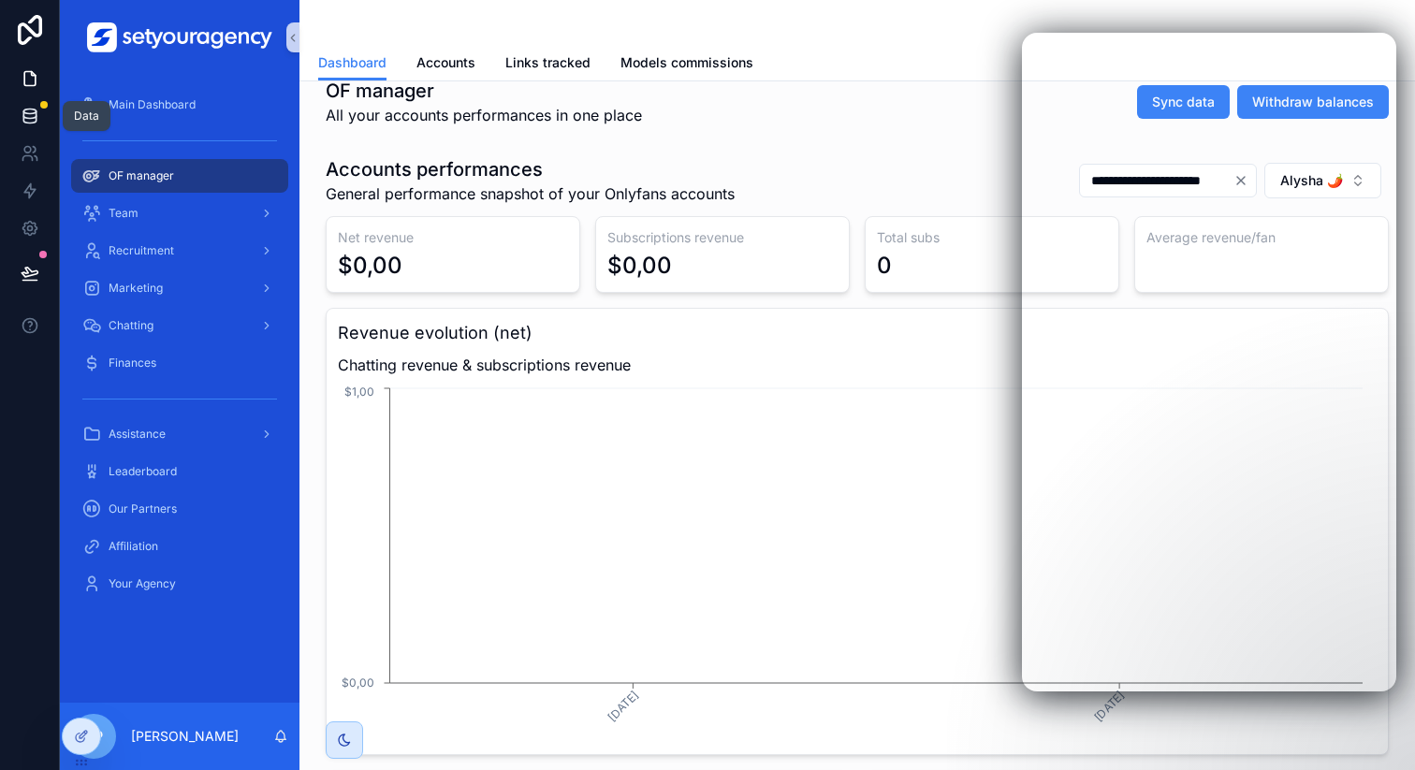
click at [29, 112] on icon at bounding box center [30, 116] width 19 height 19
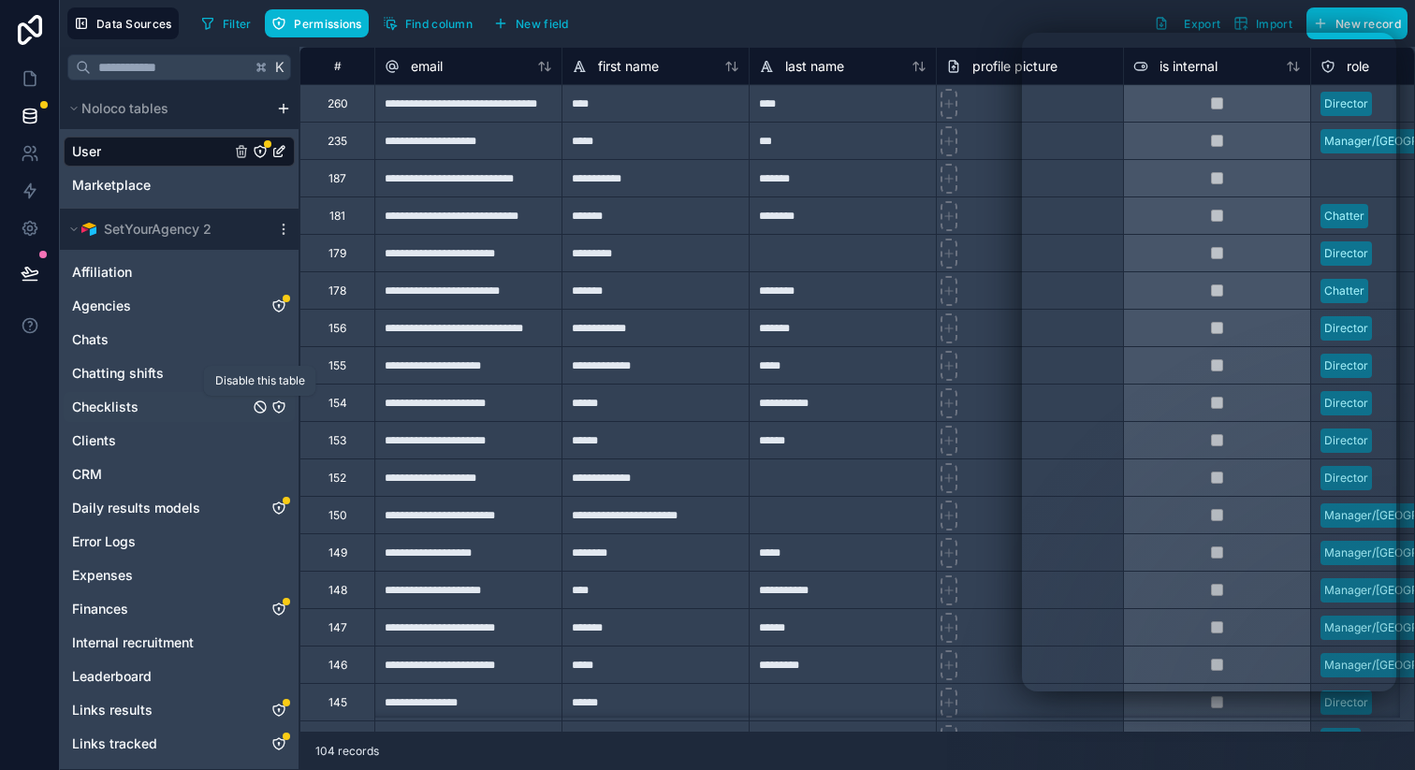
click at [276, 403] on icon "Checklists" at bounding box center [278, 407] width 15 height 15
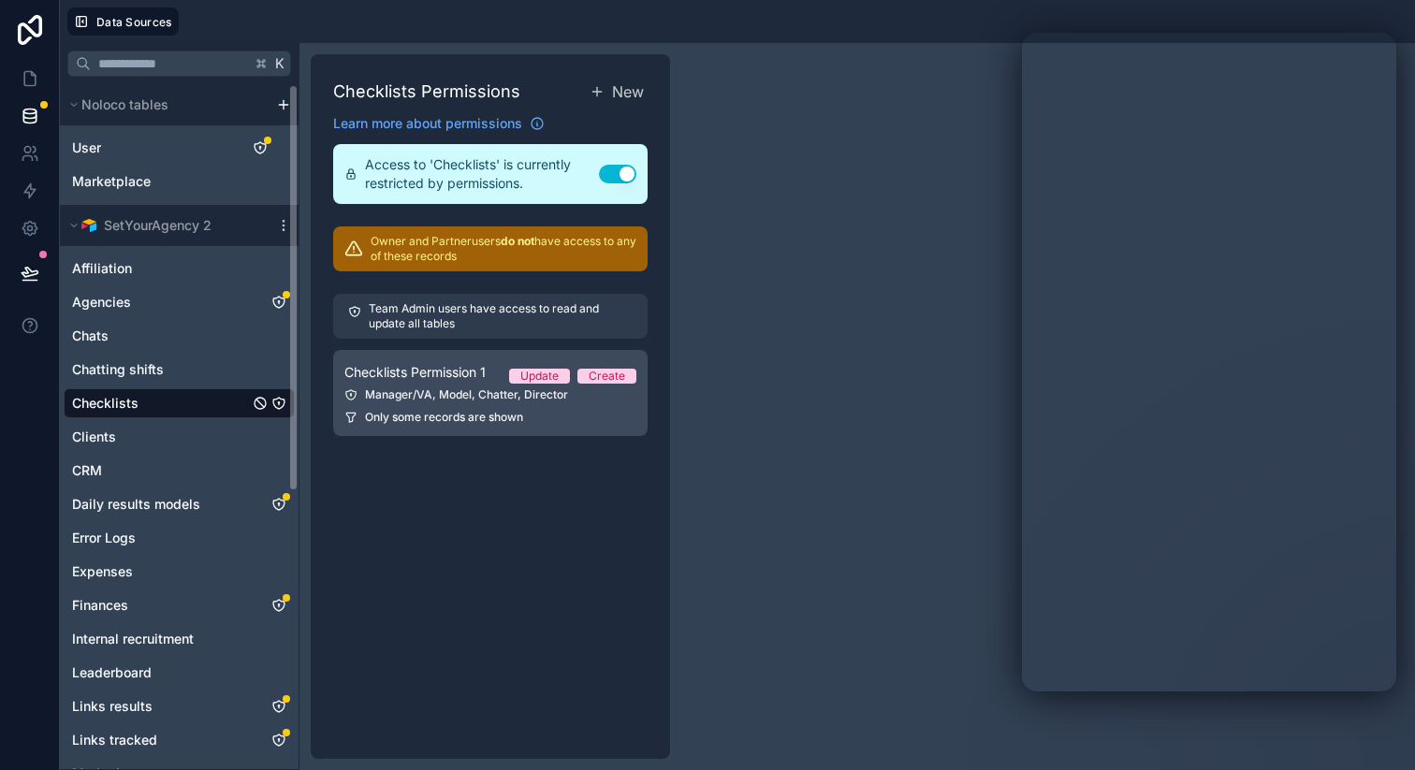
click at [449, 407] on link "Checklists Permission 1 Update Create Manager/VA, Model, Chatter, Director Only…" at bounding box center [490, 393] width 314 height 86
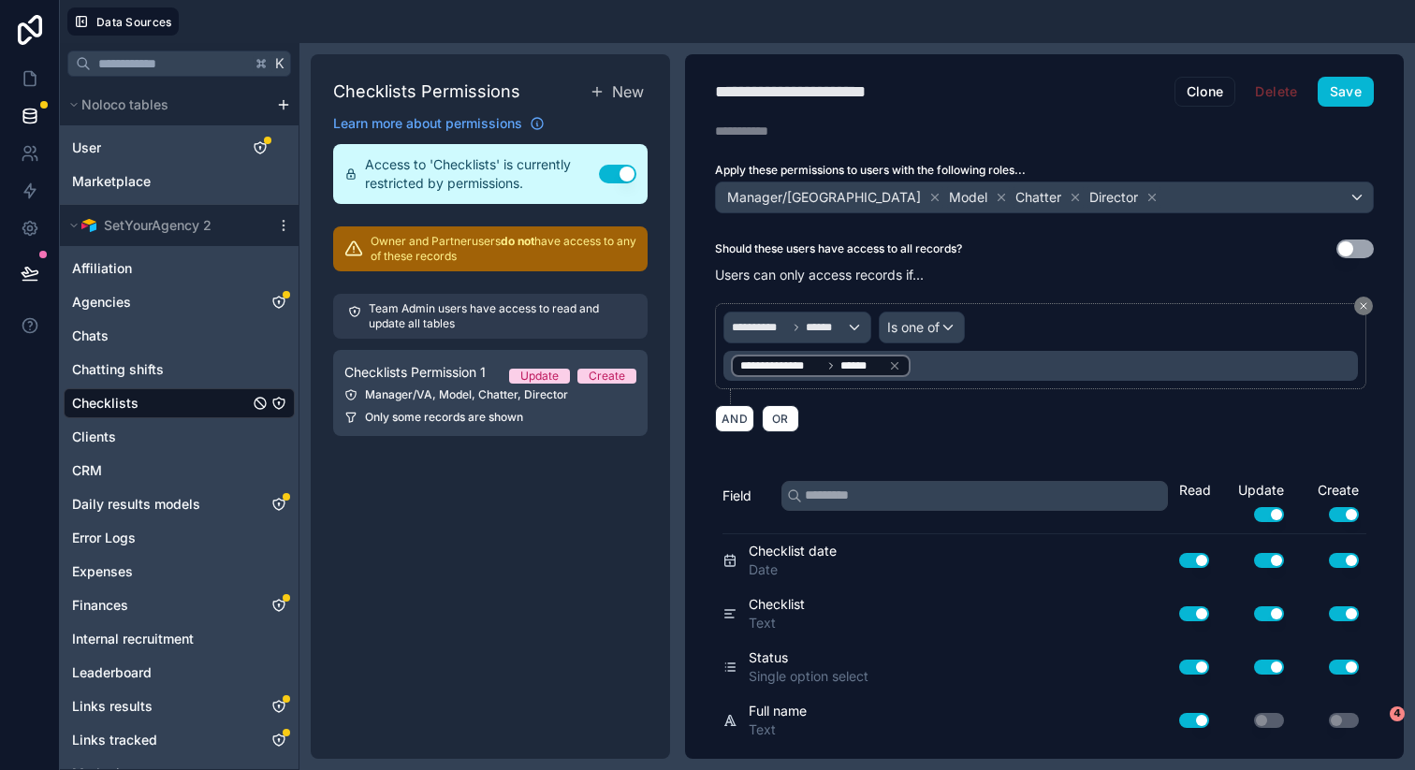
scroll to position [95, 0]
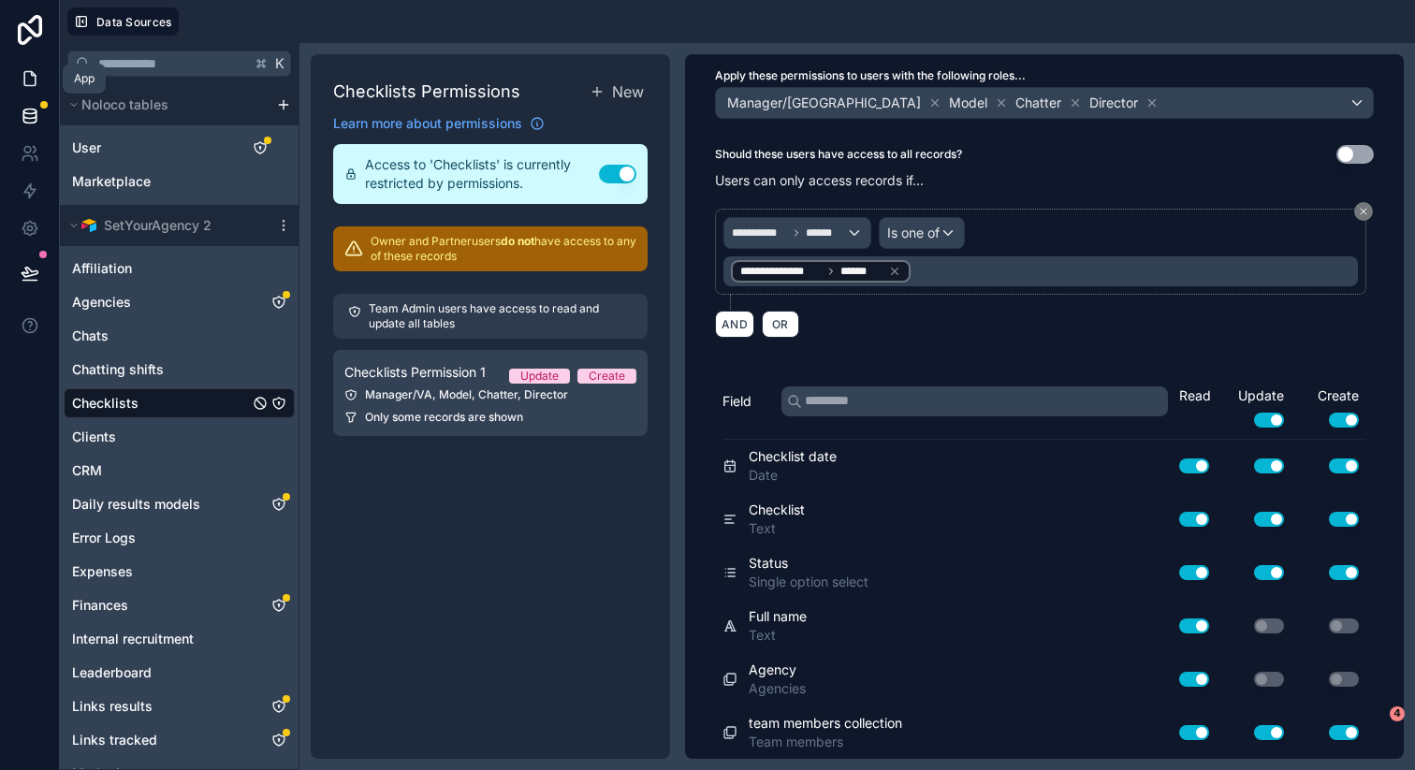
click at [33, 80] on icon at bounding box center [30, 78] width 19 height 19
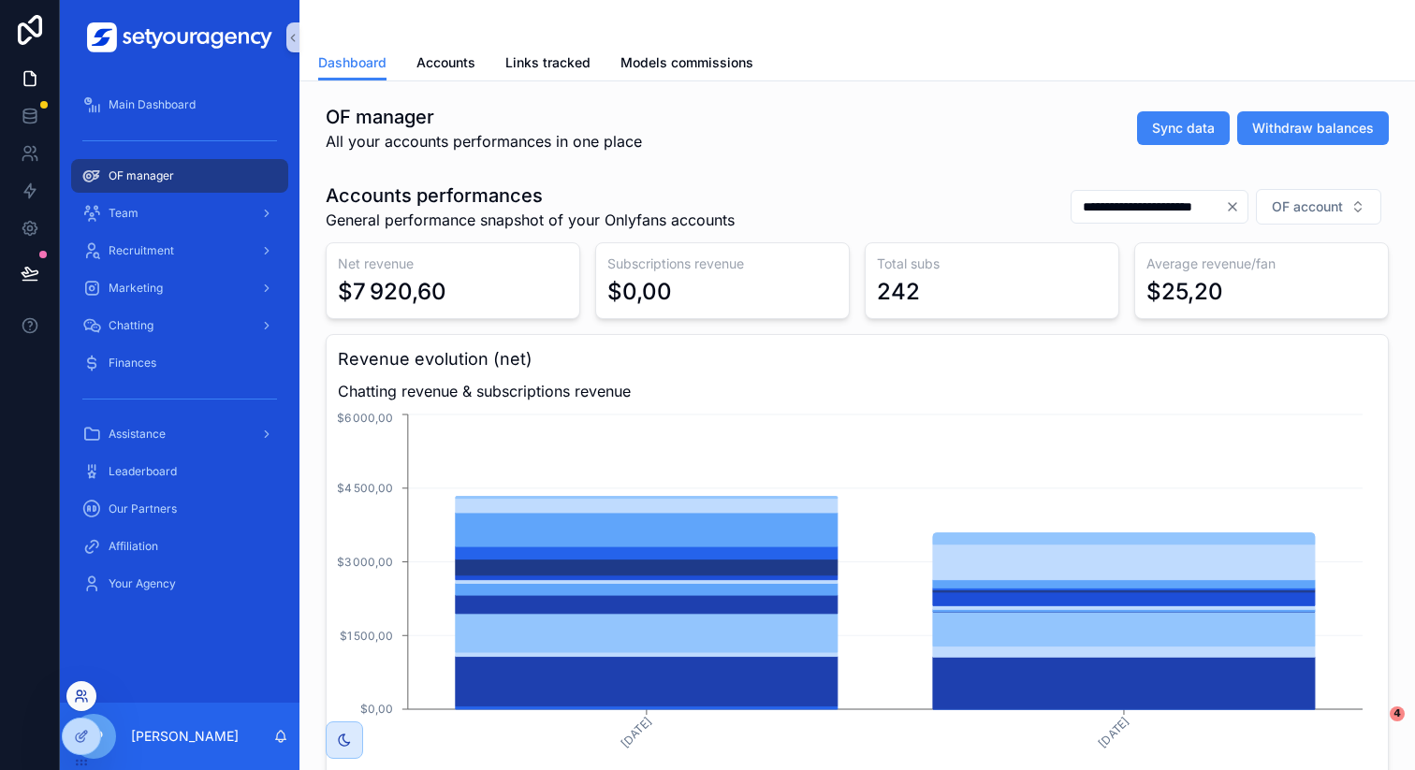
click at [80, 698] on icon at bounding box center [79, 700] width 7 height 4
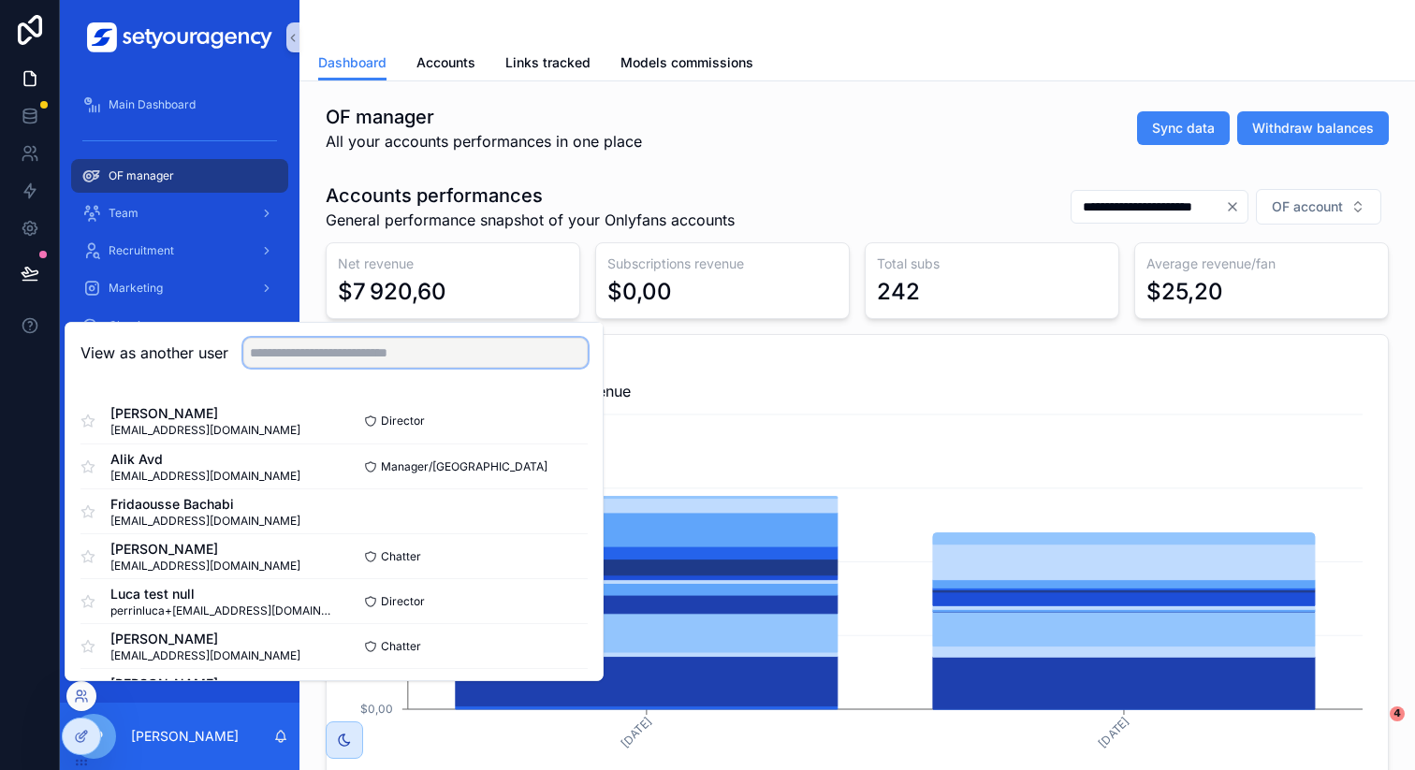
click at [363, 359] on input "text" at bounding box center [415, 353] width 344 height 30
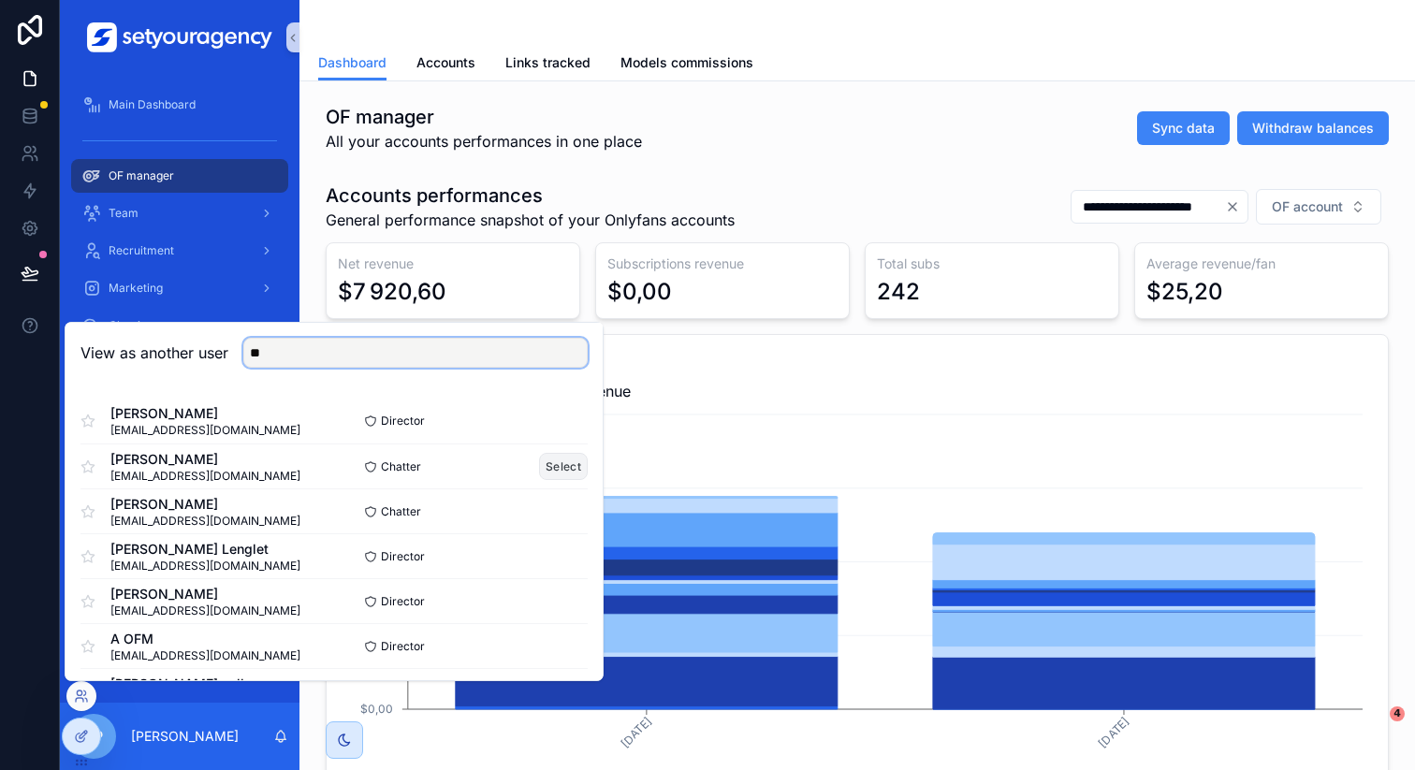
type input "**"
click at [560, 462] on button "Select" at bounding box center [563, 466] width 49 height 27
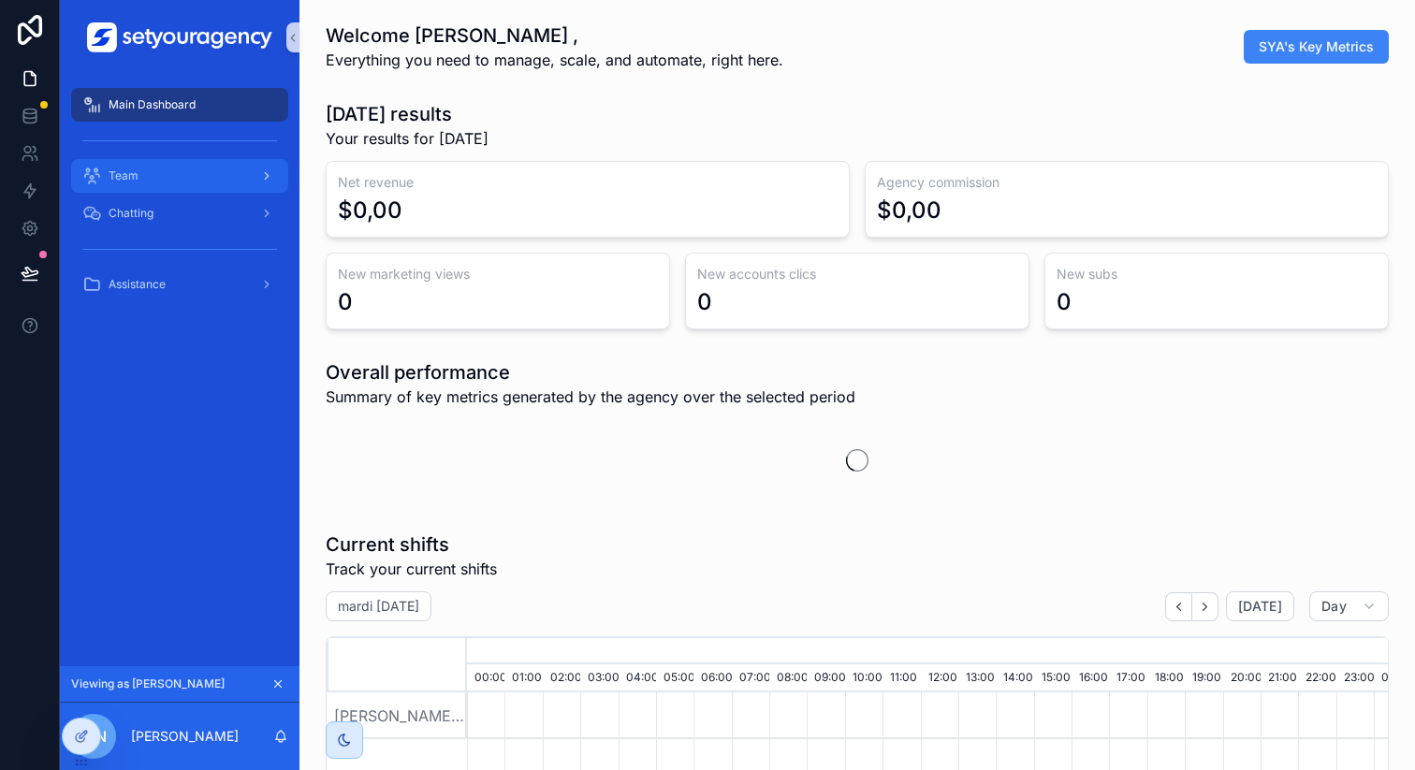
click at [152, 178] on div "Team" at bounding box center [179, 176] width 195 height 30
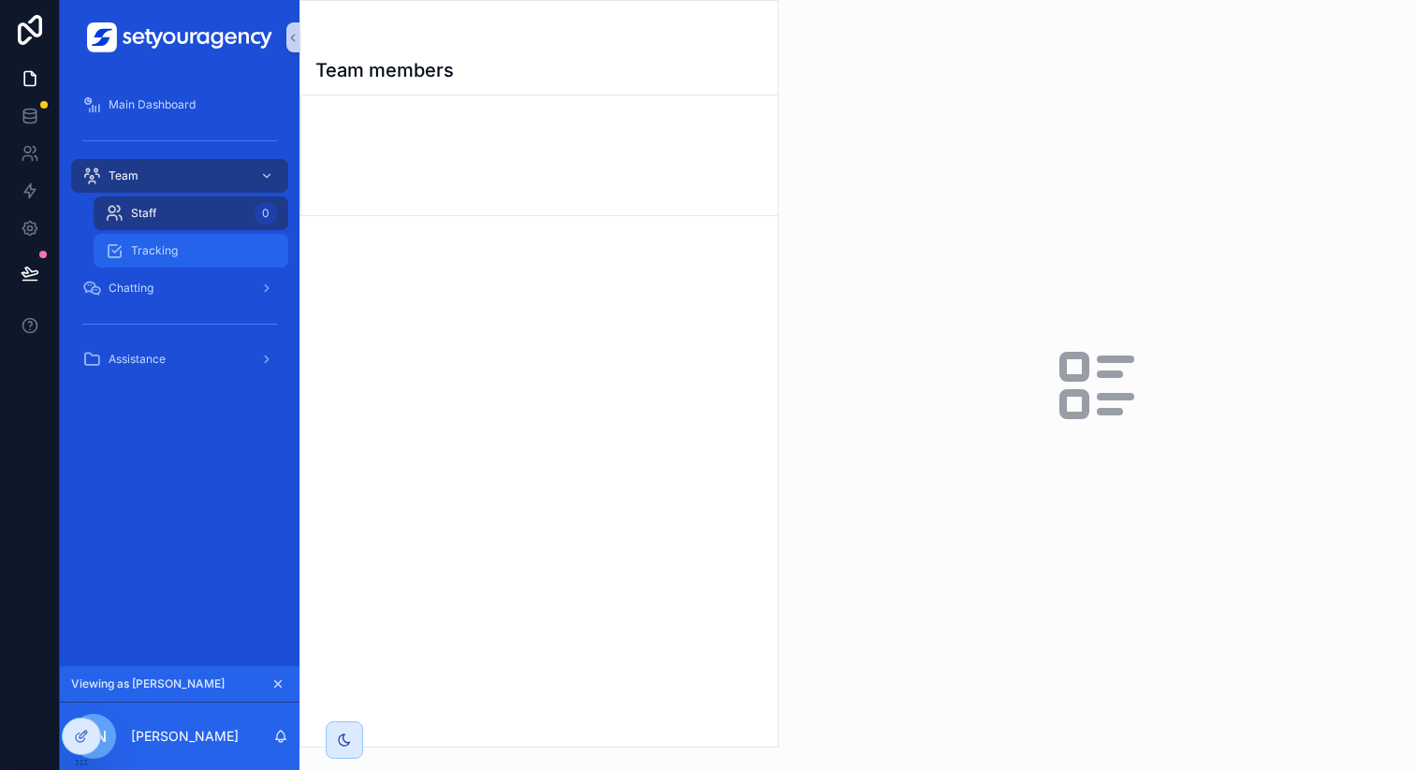
click at [164, 248] on span "Tracking" at bounding box center [154, 250] width 47 height 15
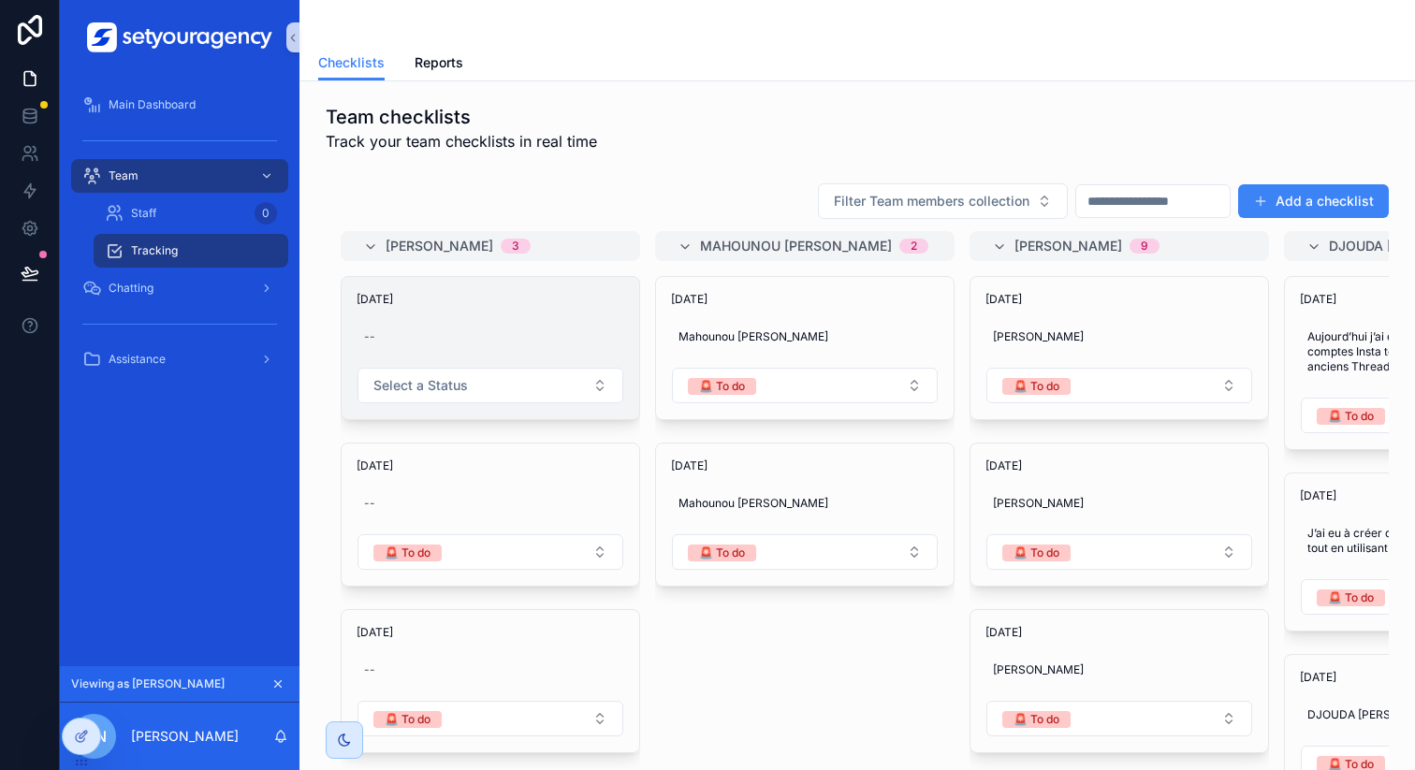
click at [555, 317] on div "01/09/2025 -- Select a Status" at bounding box center [491, 348] width 298 height 142
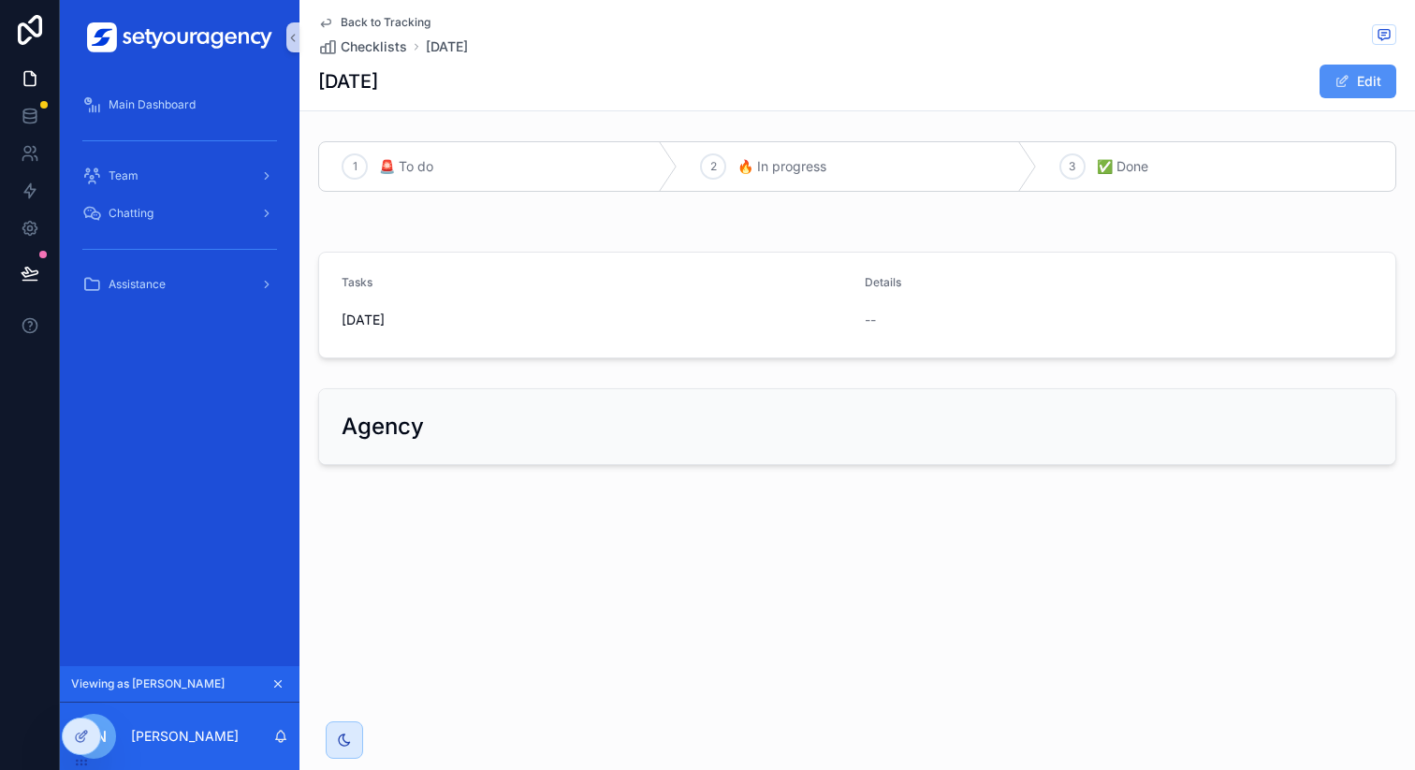
click at [1373, 88] on button "Edit" at bounding box center [1358, 82] width 77 height 34
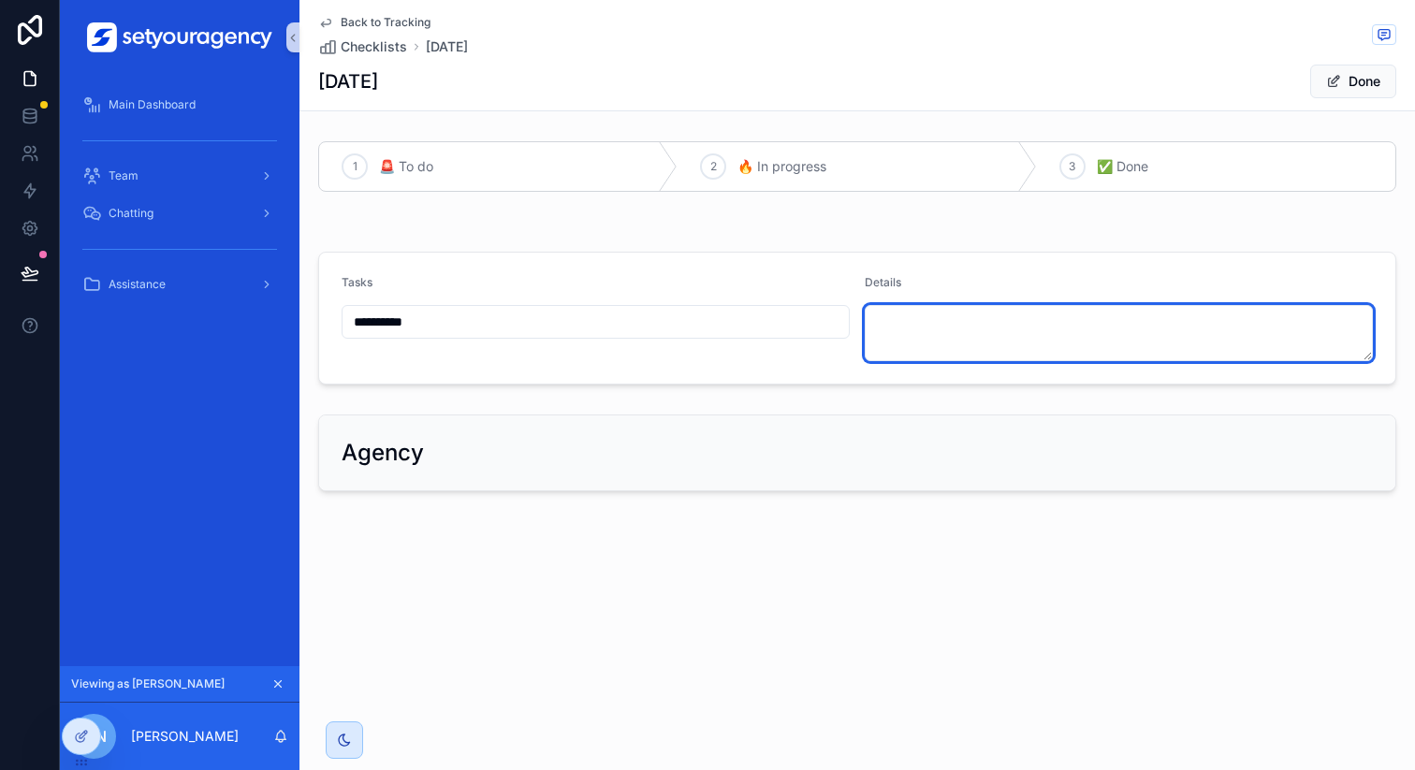
click at [965, 333] on textarea "scrollable content" at bounding box center [1119, 333] width 508 height 56
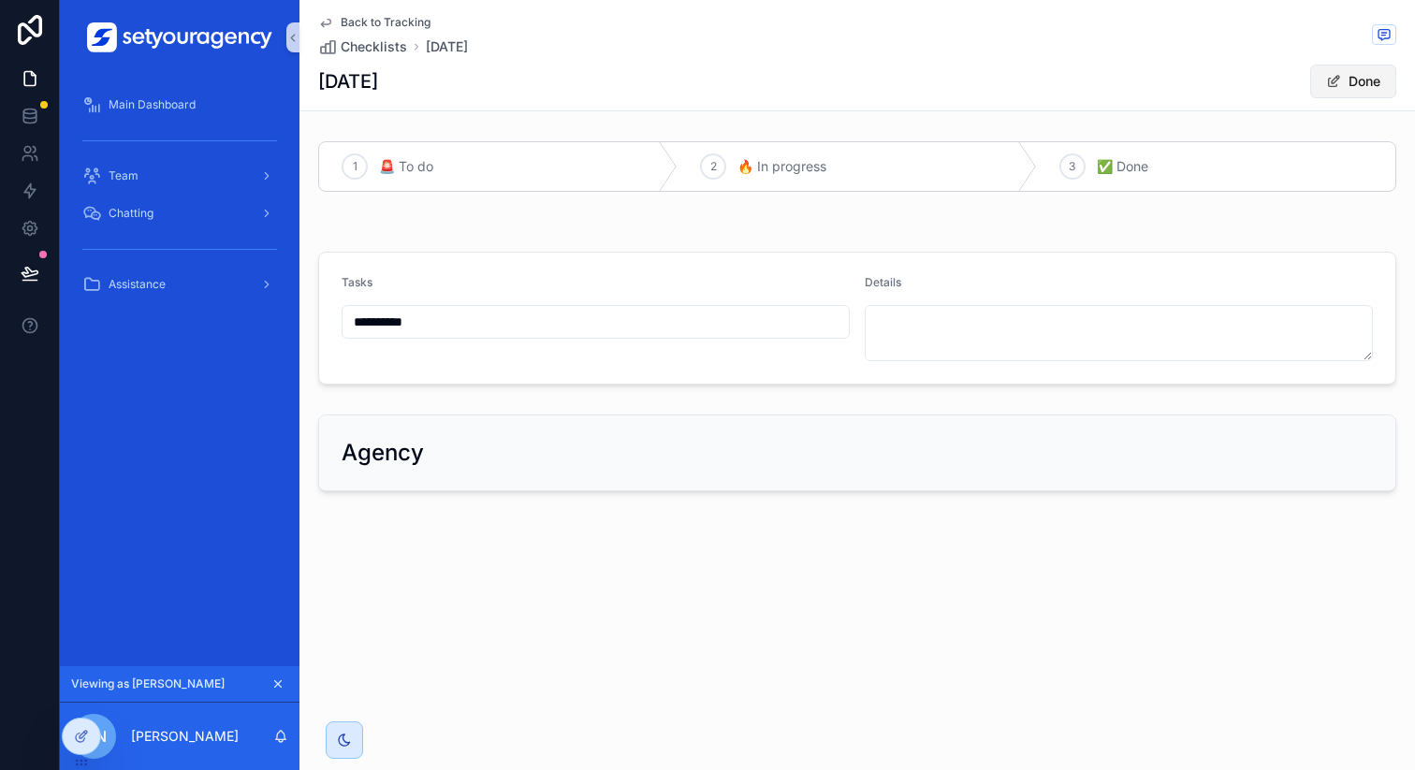
click at [1361, 81] on button "Done" at bounding box center [1353, 82] width 86 height 34
click at [274, 670] on div "Viewing as Martin" at bounding box center [180, 684] width 240 height 36
click at [275, 675] on button "scrollable content" at bounding box center [278, 684] width 21 height 21
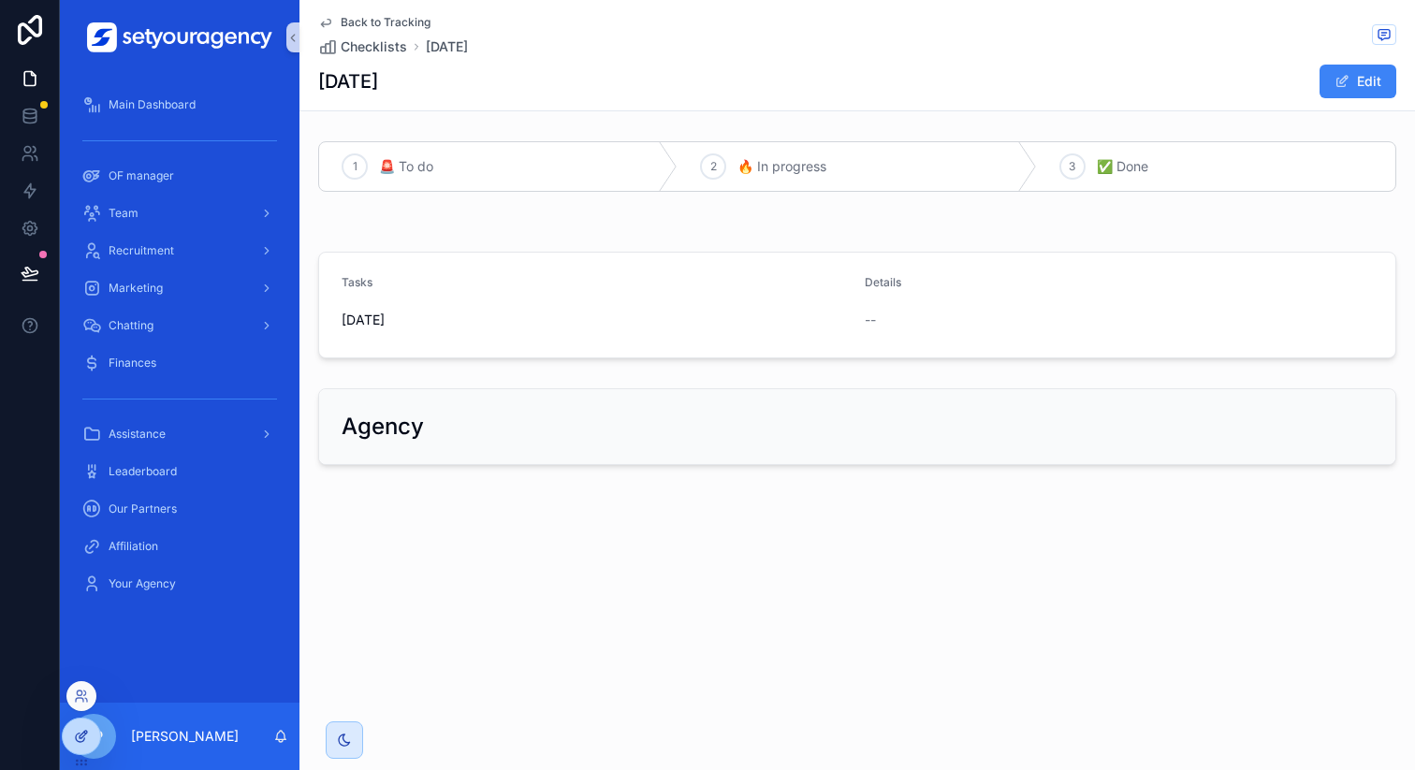
click at [91, 741] on div at bounding box center [81, 737] width 37 height 36
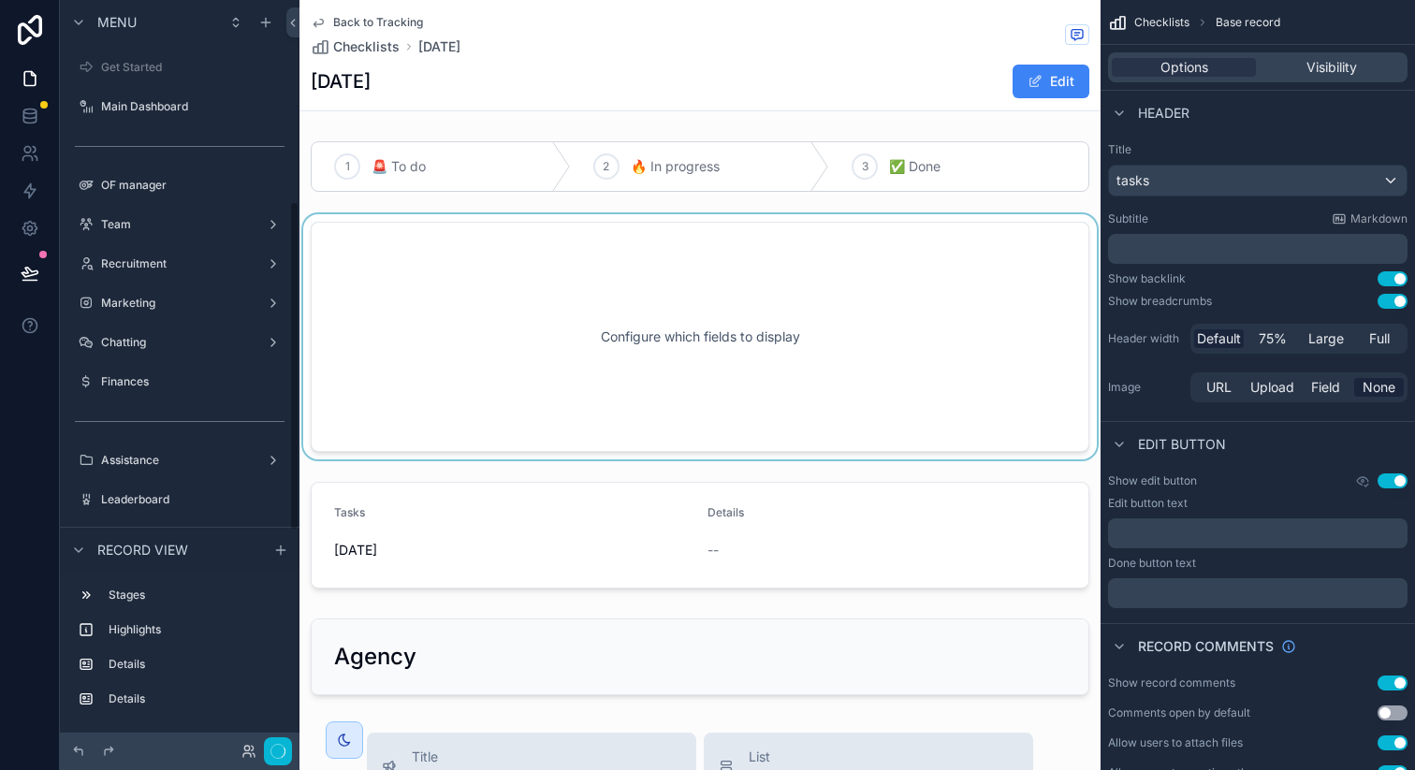
scroll to position [457, 0]
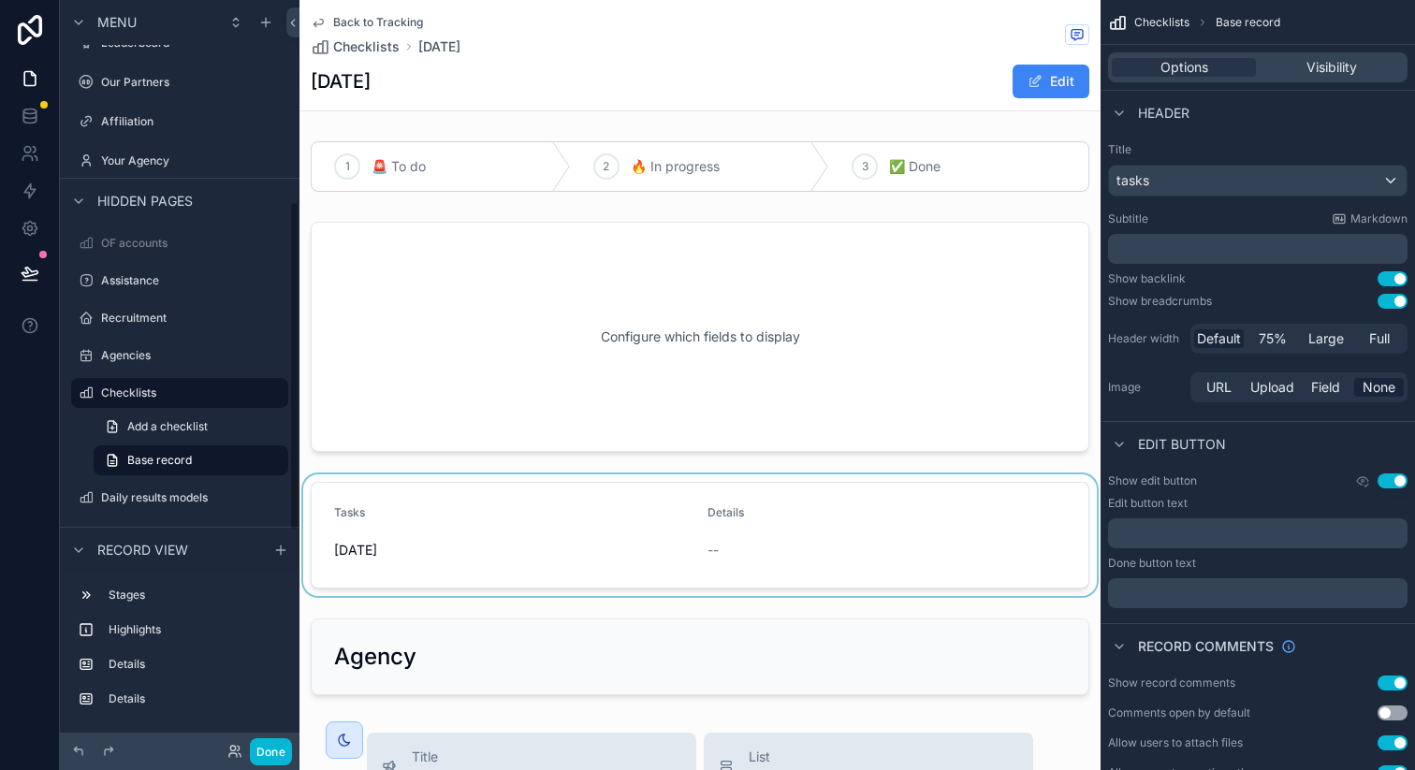
click at [503, 553] on div "scrollable content" at bounding box center [699, 535] width 801 height 122
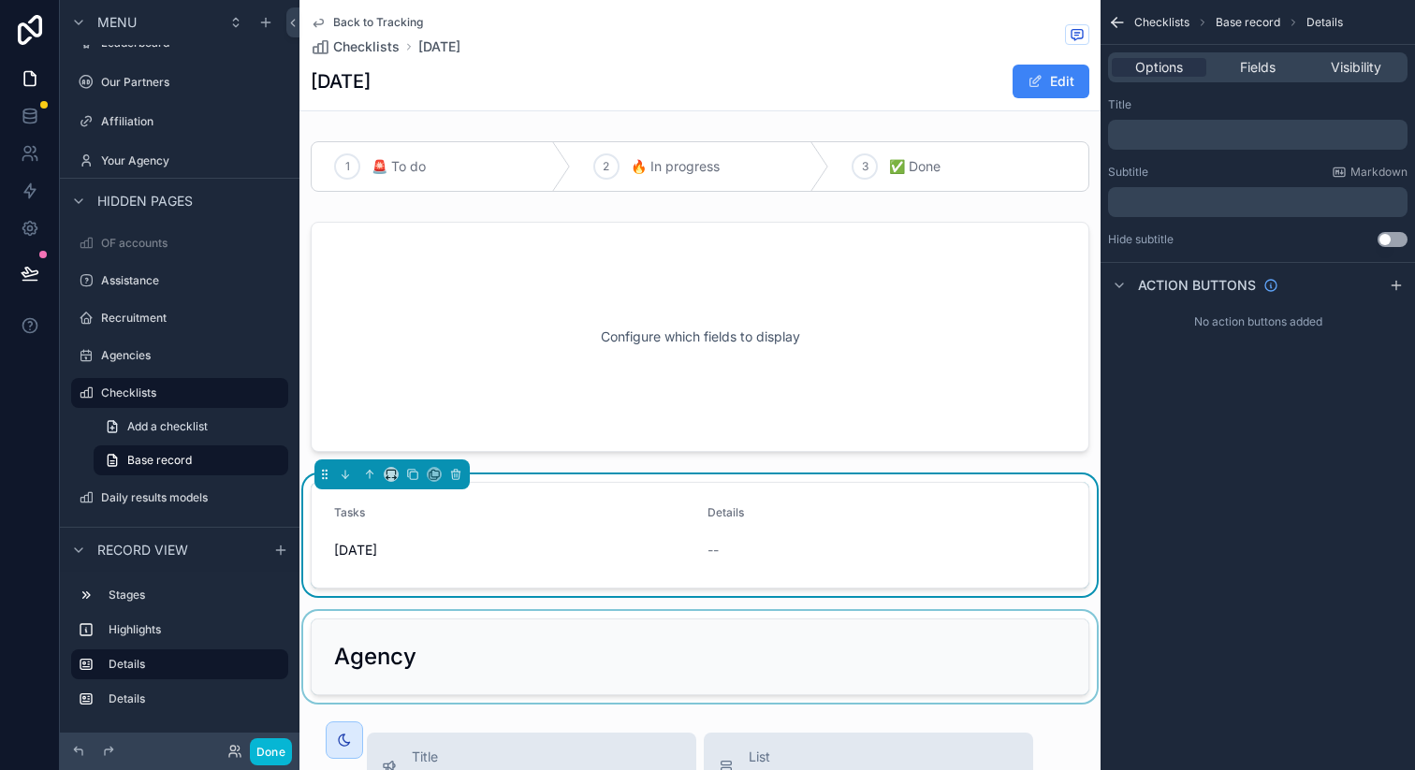
click at [475, 662] on div "scrollable content" at bounding box center [699, 657] width 801 height 92
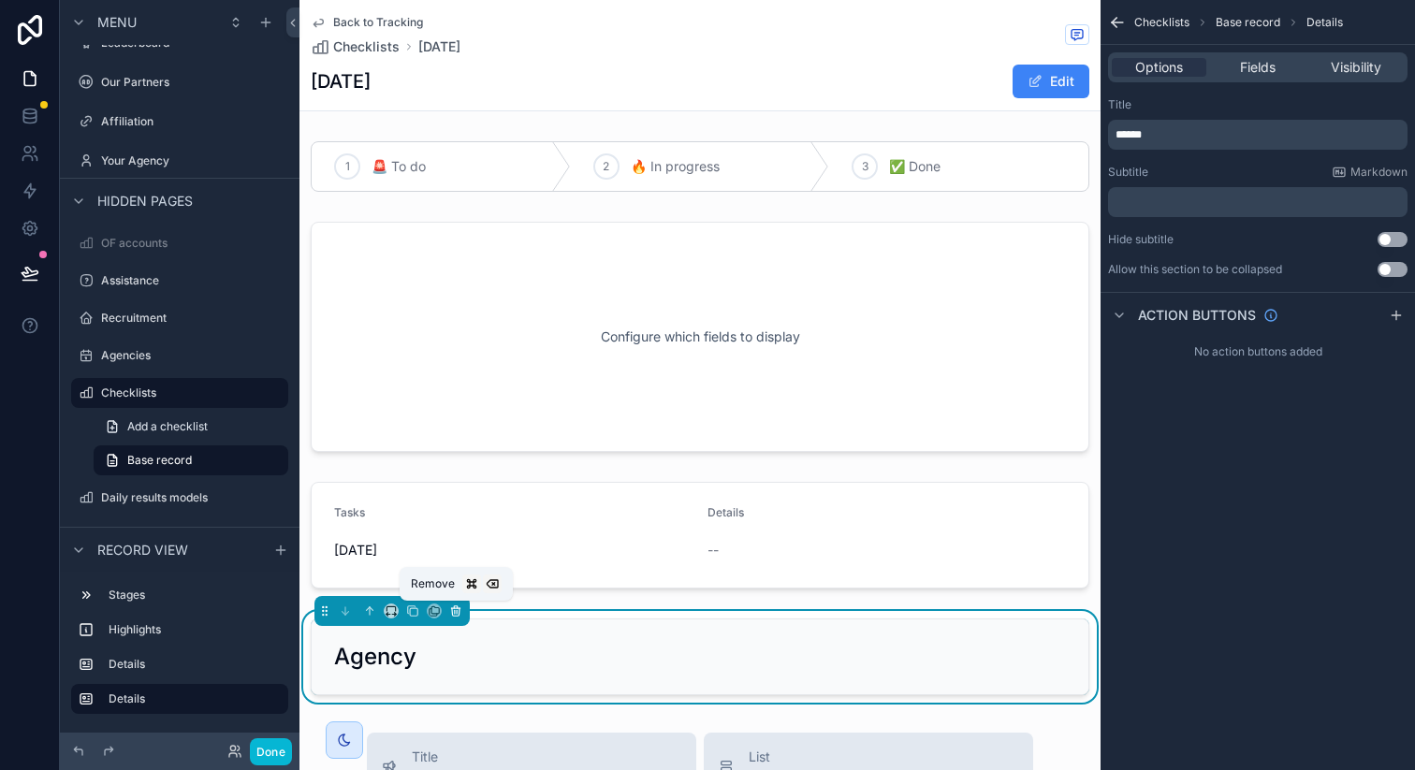
click at [457, 615] on icon "scrollable content" at bounding box center [455, 611] width 13 height 13
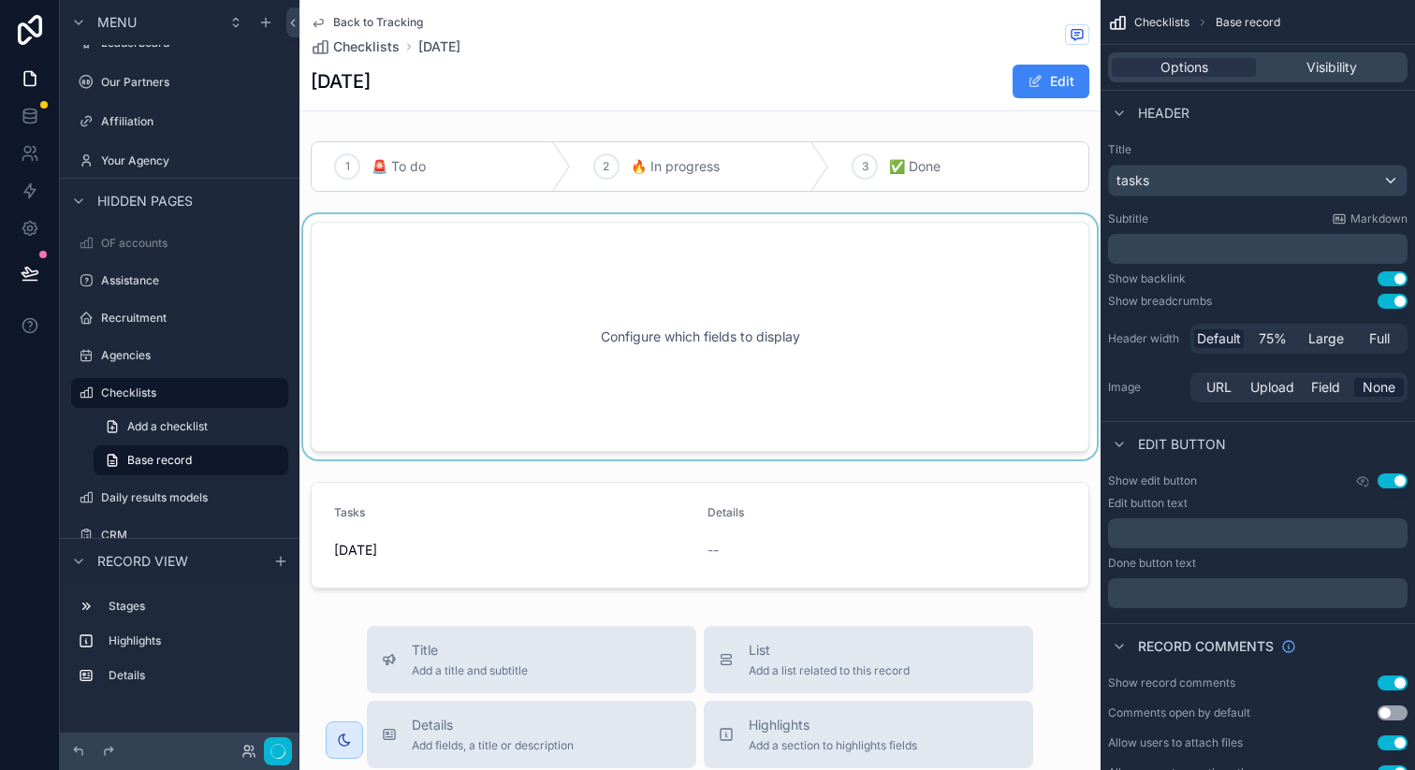
click at [649, 364] on div "scrollable content" at bounding box center [699, 336] width 801 height 245
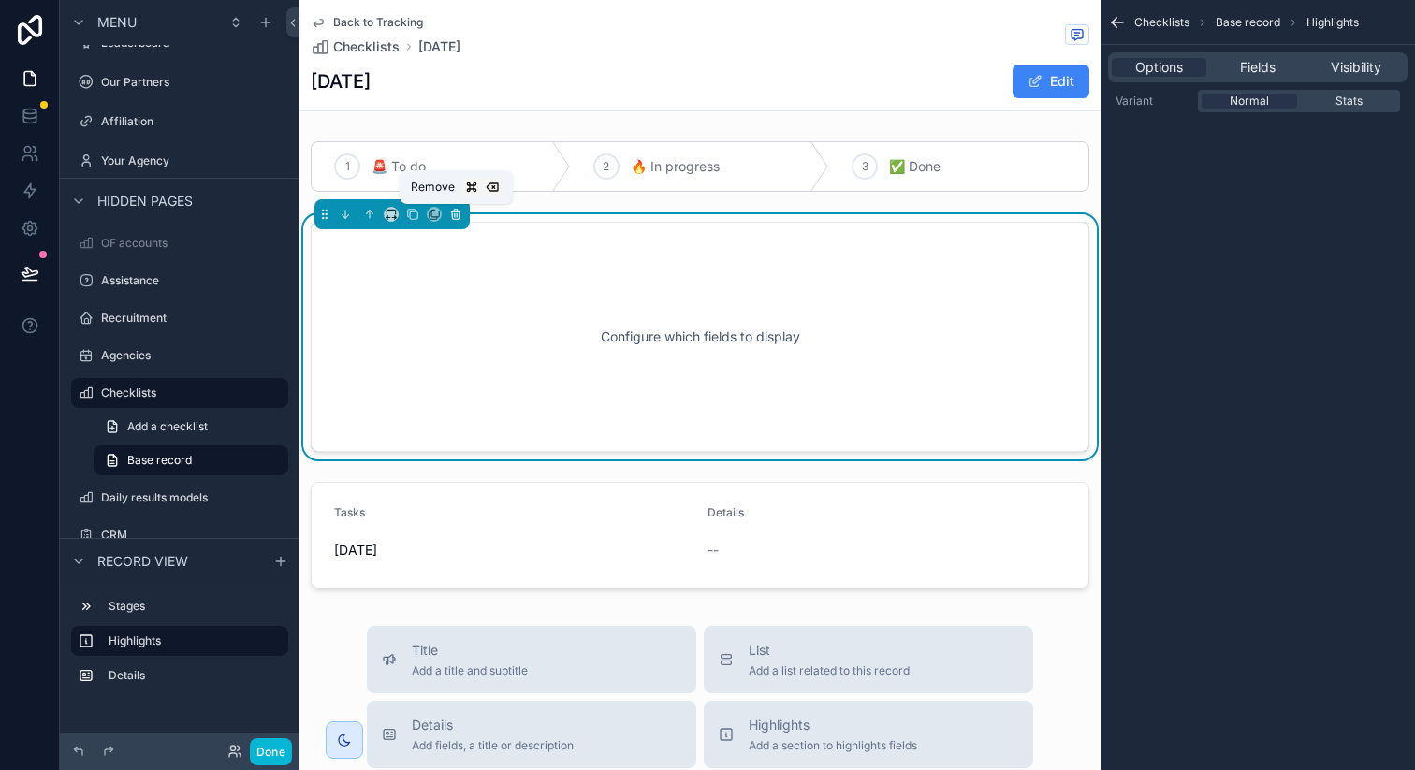
click at [457, 217] on icon "scrollable content" at bounding box center [457, 215] width 0 height 4
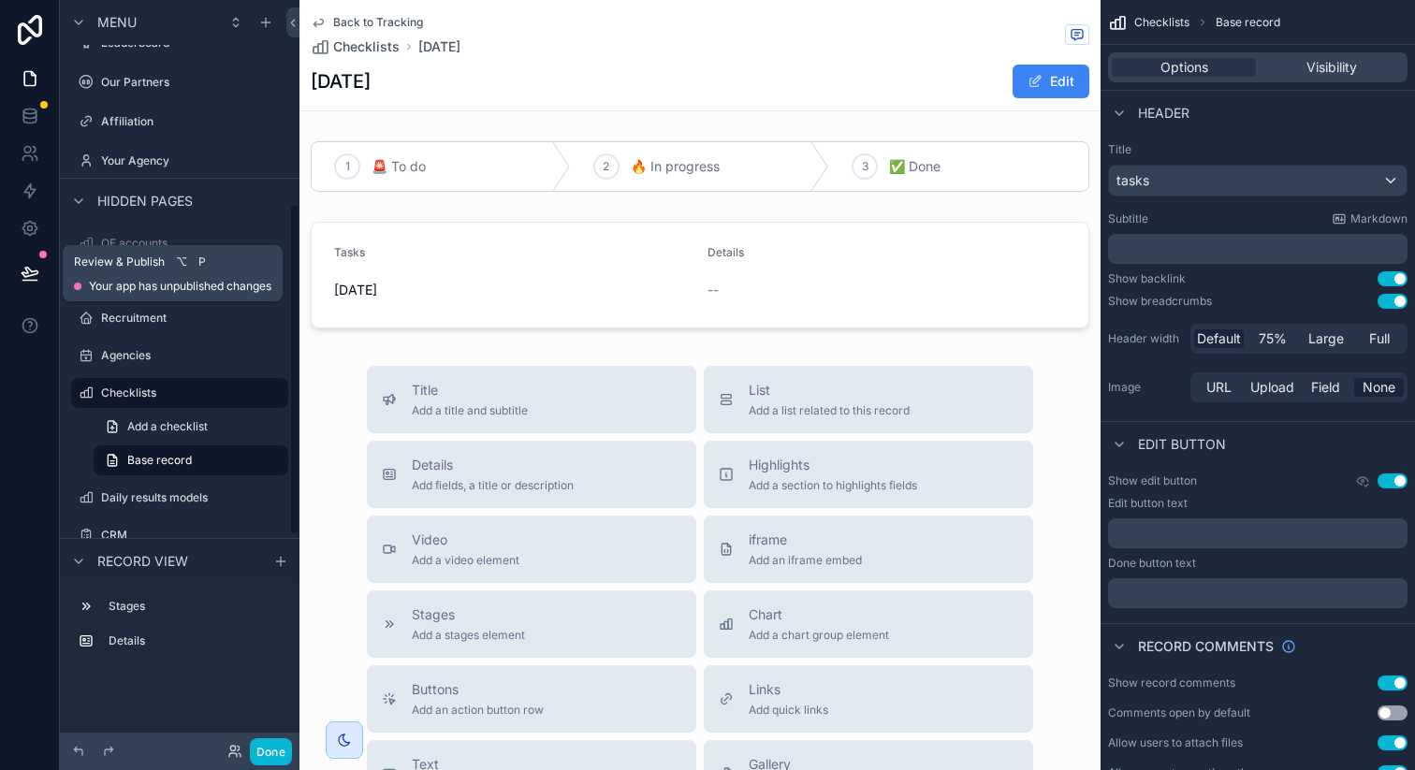
click at [36, 262] on button at bounding box center [29, 273] width 41 height 52
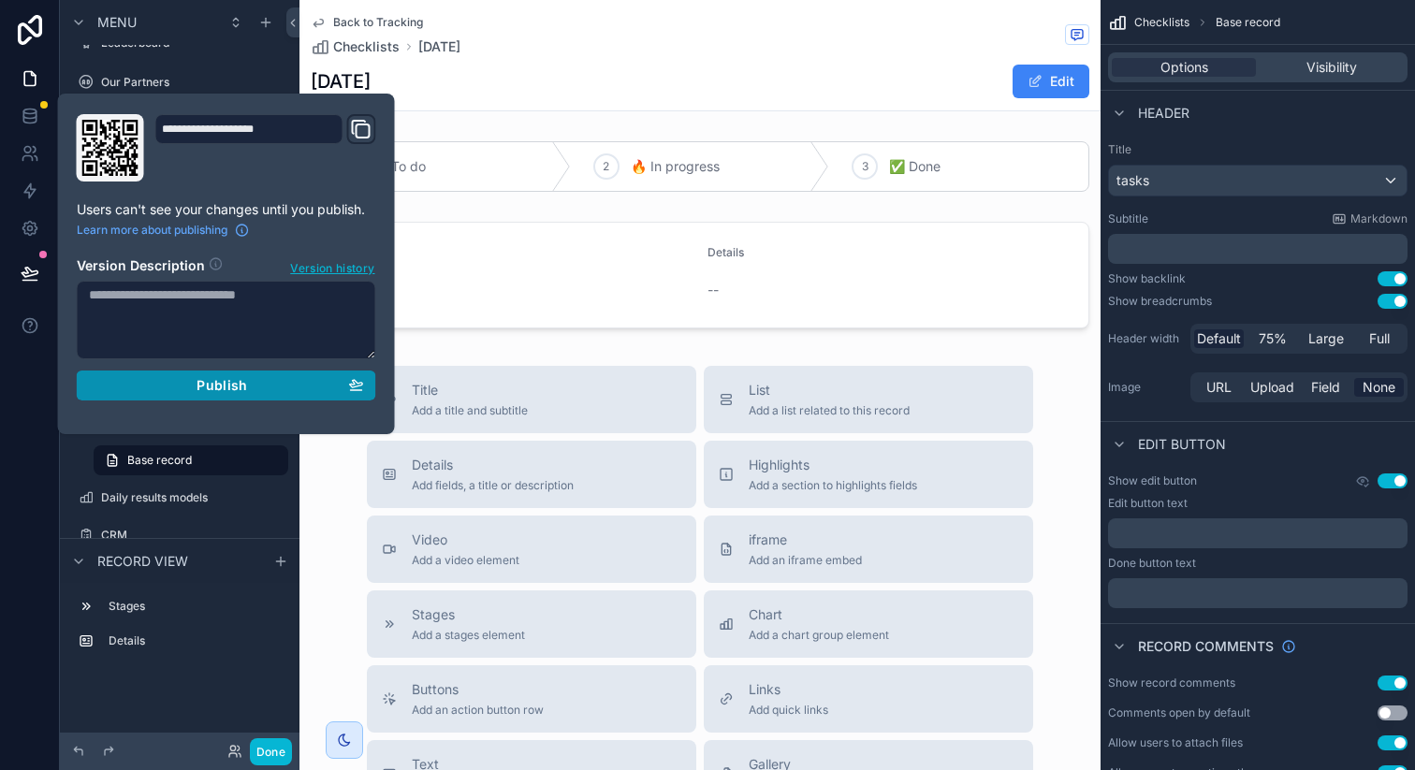
click at [168, 387] on div "Publish" at bounding box center [226, 385] width 275 height 17
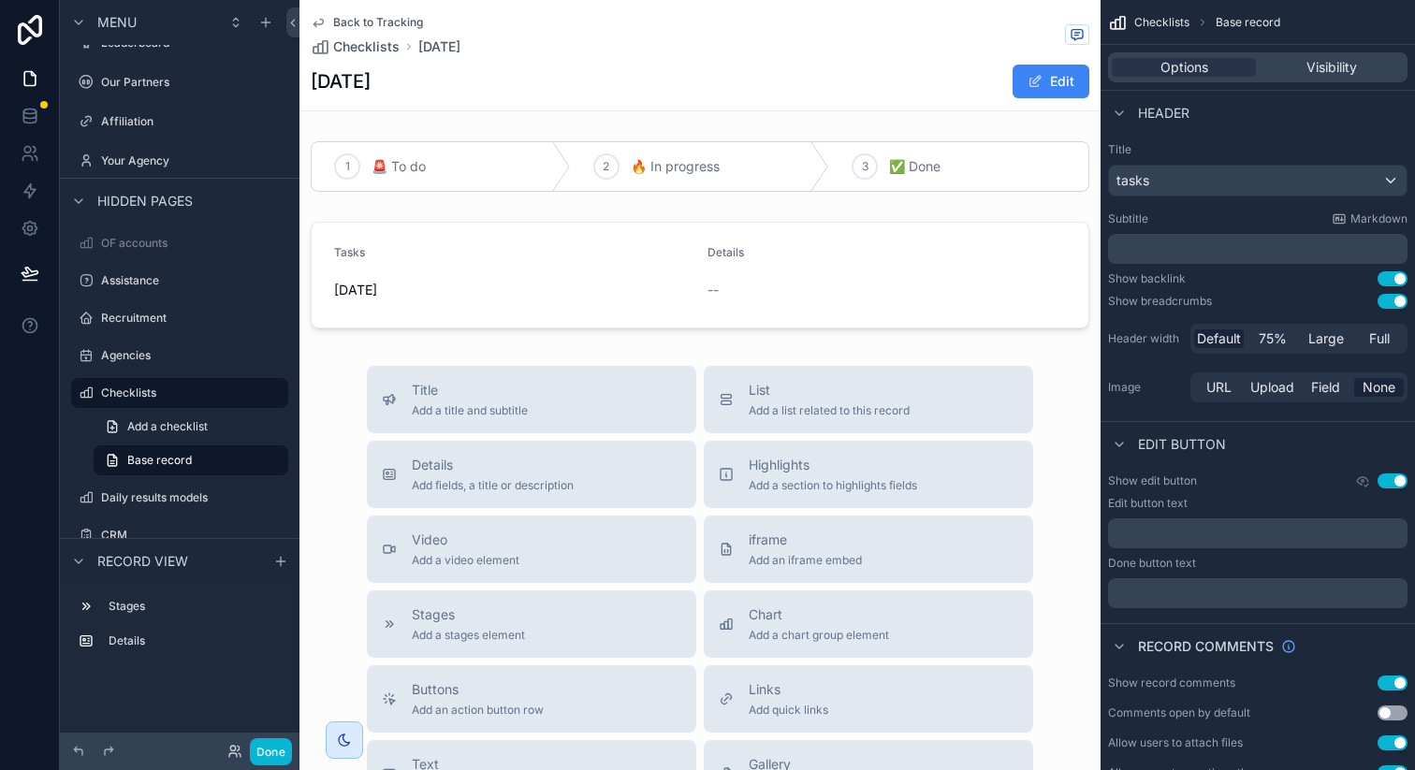
click at [567, 97] on div "01/09/2025 Edit" at bounding box center [700, 82] width 779 height 36
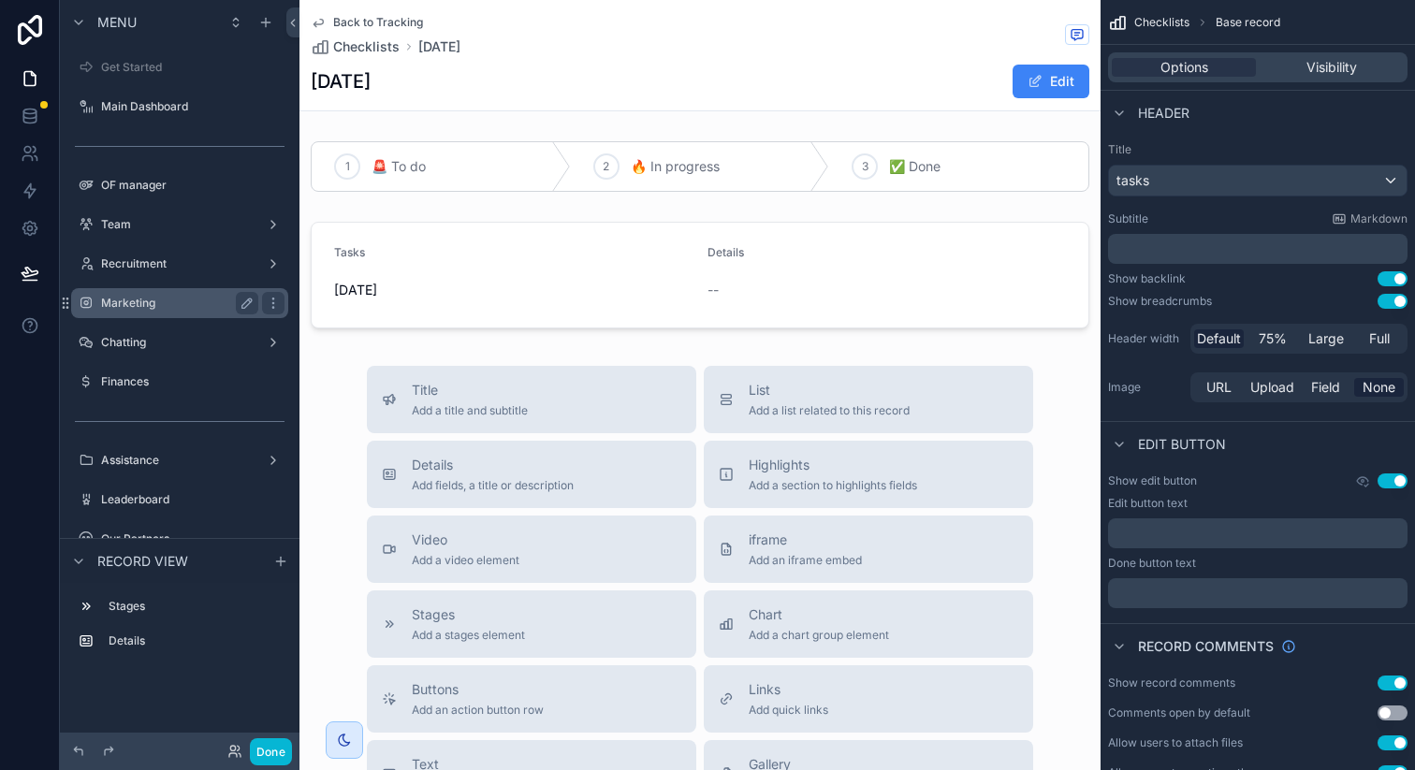
click at [145, 299] on label "Marketing" at bounding box center [176, 303] width 150 height 15
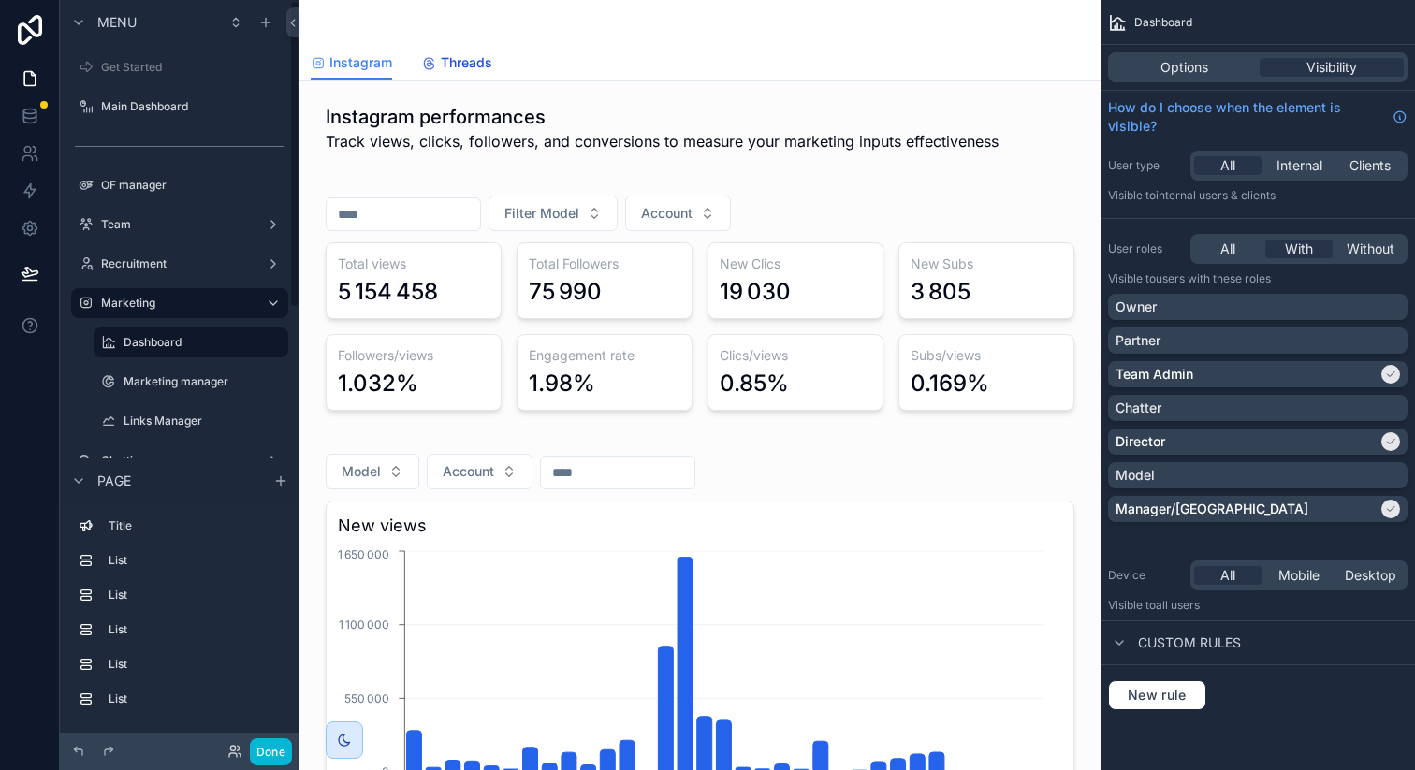
click at [463, 61] on span "Threads" at bounding box center [466, 62] width 51 height 19
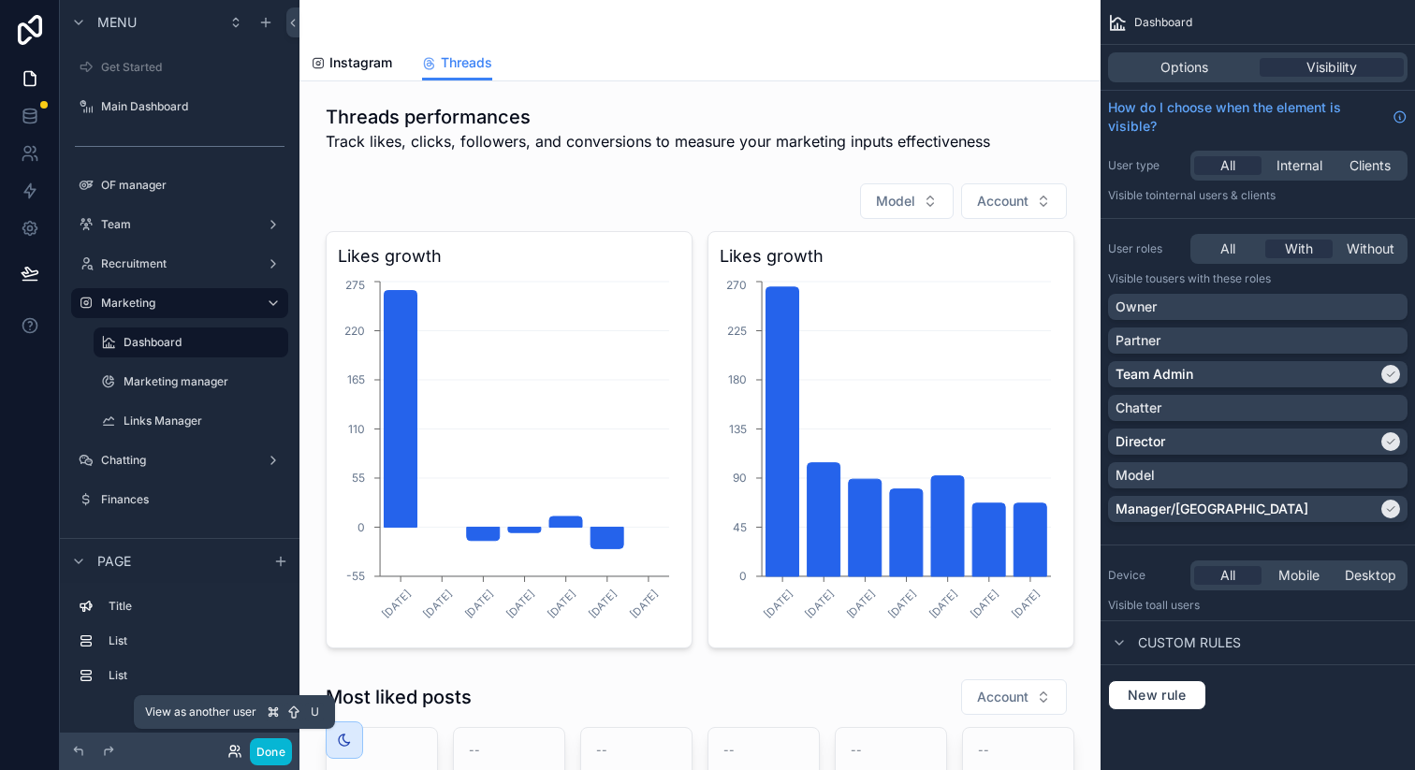
click at [235, 748] on icon at bounding box center [232, 748] width 5 height 5
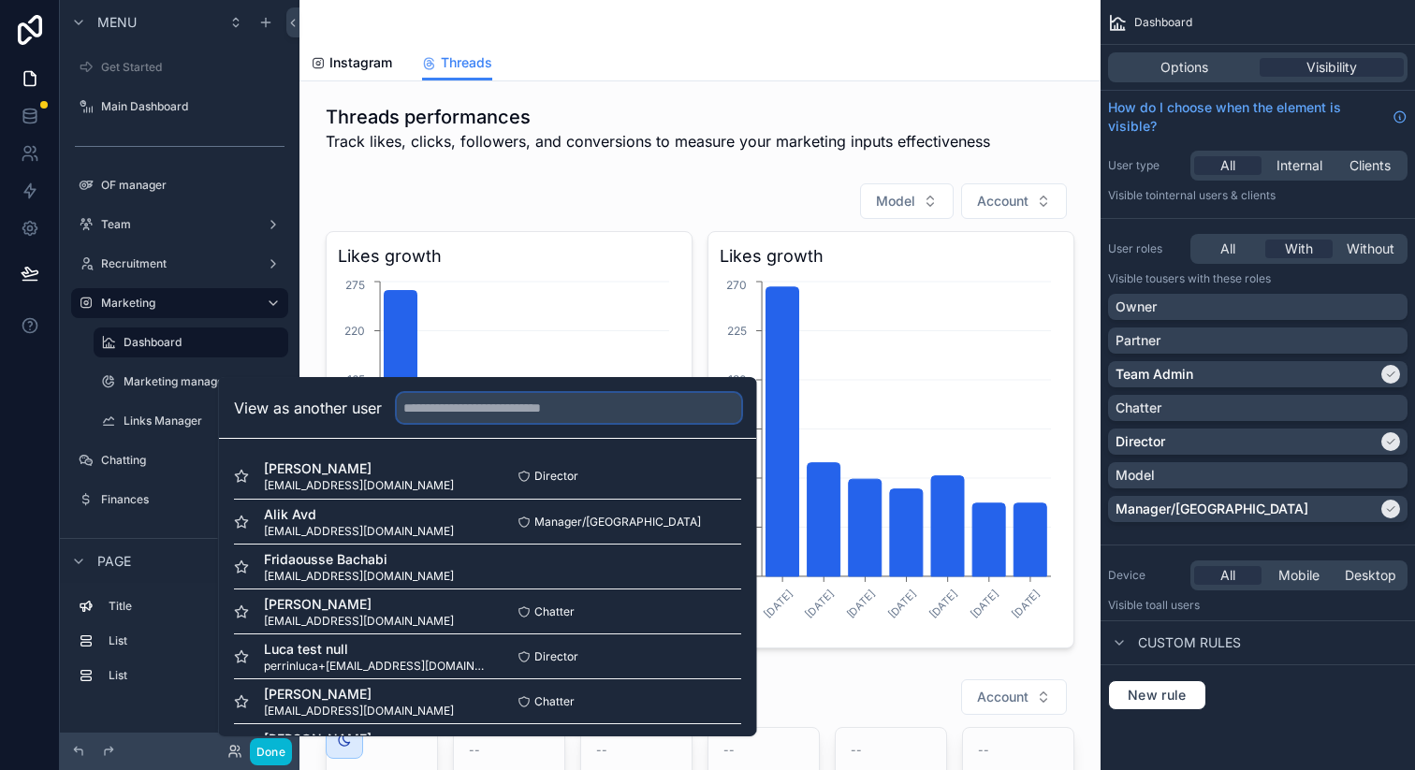
click at [498, 409] on input "text" at bounding box center [569, 408] width 344 height 30
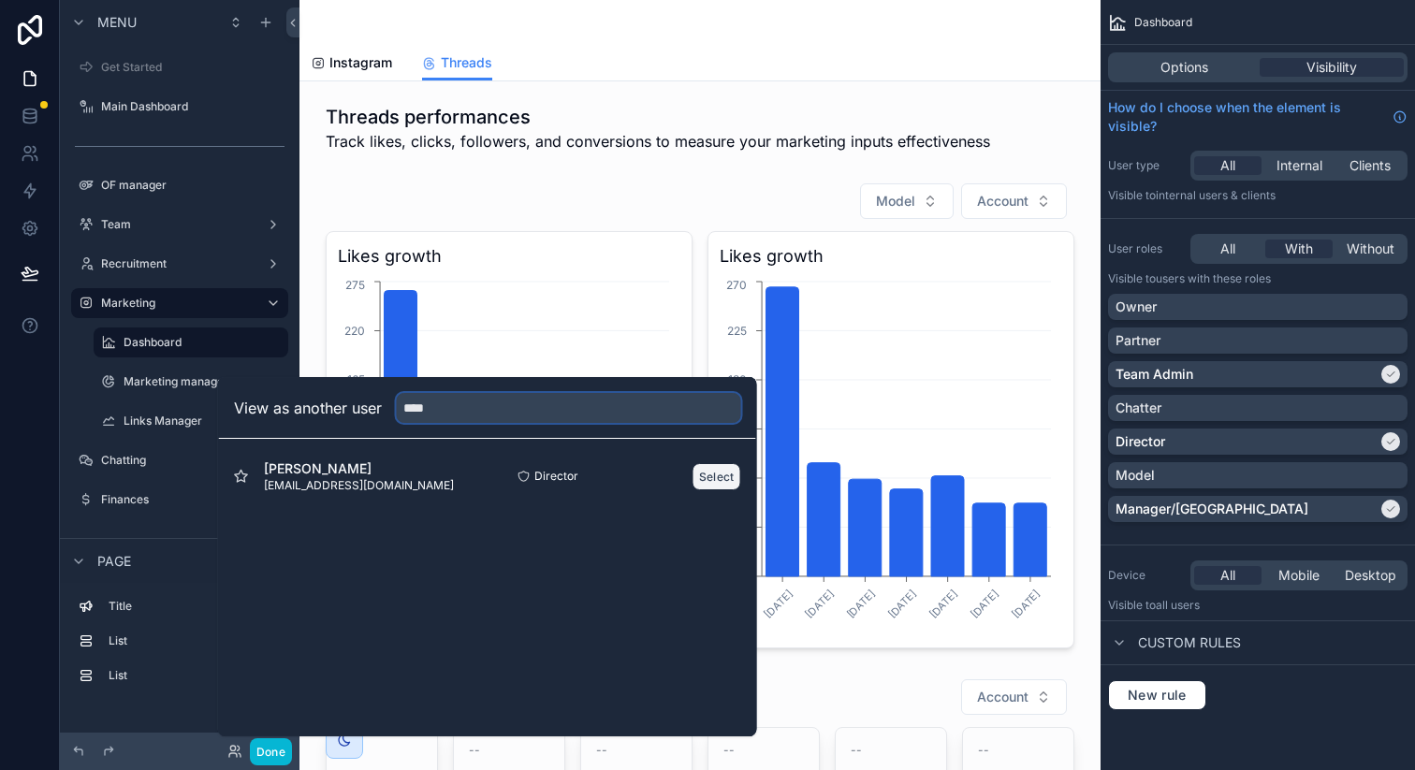
type input "****"
click at [708, 475] on button "Select" at bounding box center [717, 476] width 49 height 27
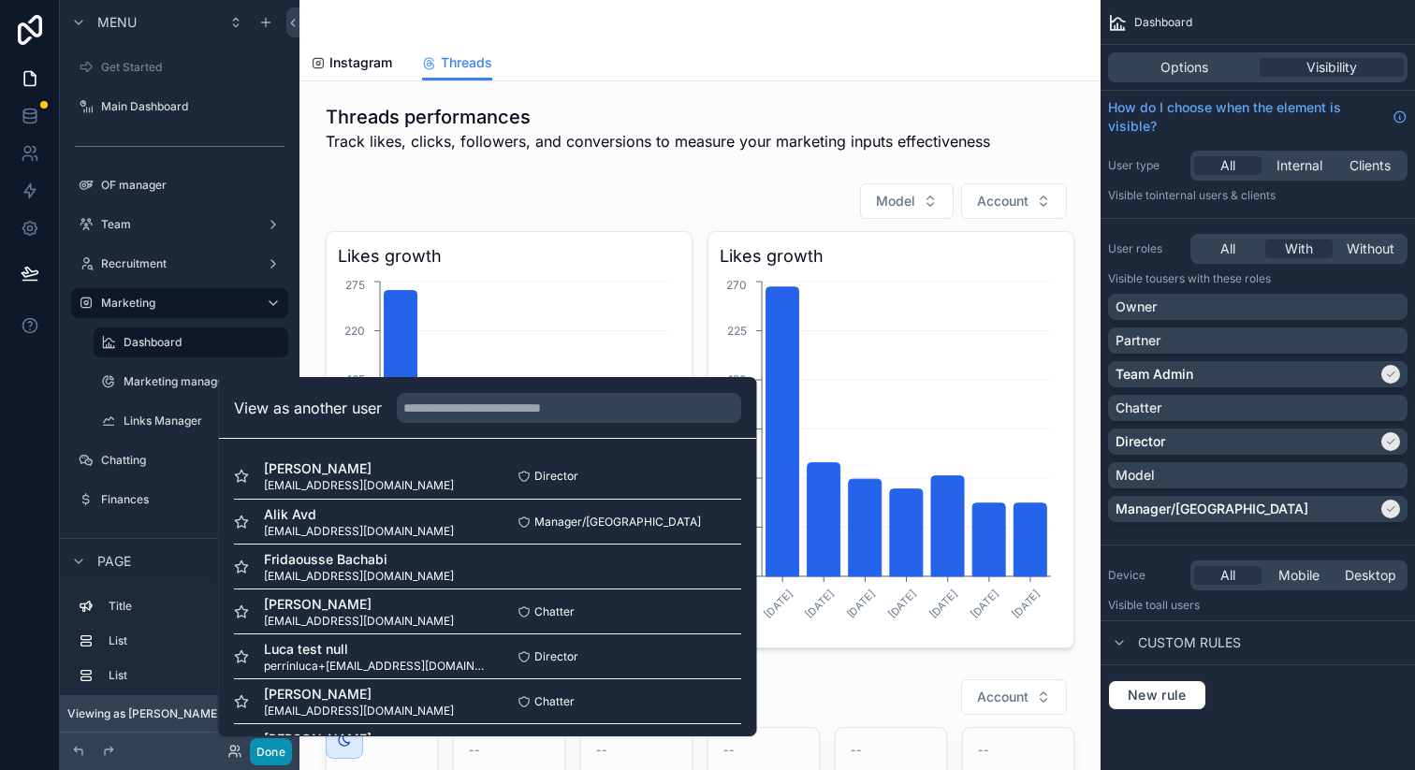
click at [270, 755] on button "Done" at bounding box center [271, 751] width 42 height 27
